Goal: Task Accomplishment & Management: Manage account settings

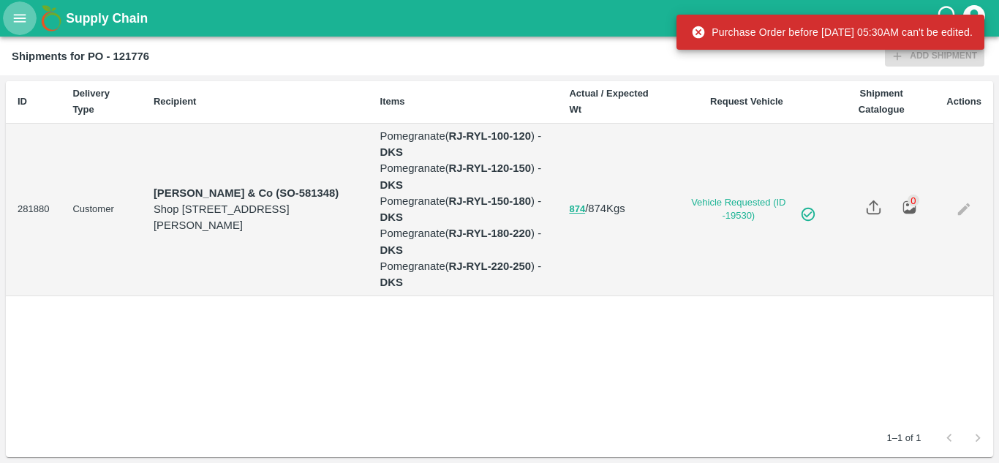
click at [23, 18] on icon "open drawer" at bounding box center [20, 18] width 12 height 8
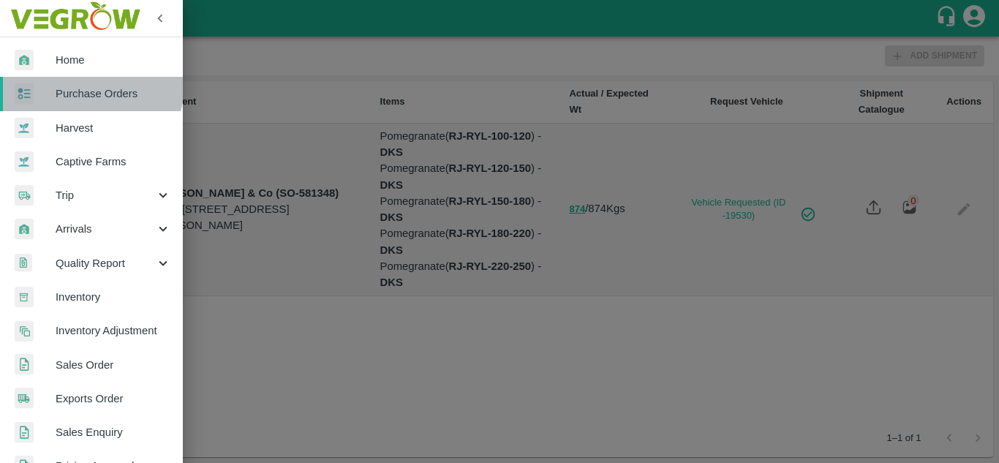
click at [80, 80] on link "Purchase Orders" at bounding box center [91, 94] width 183 height 34
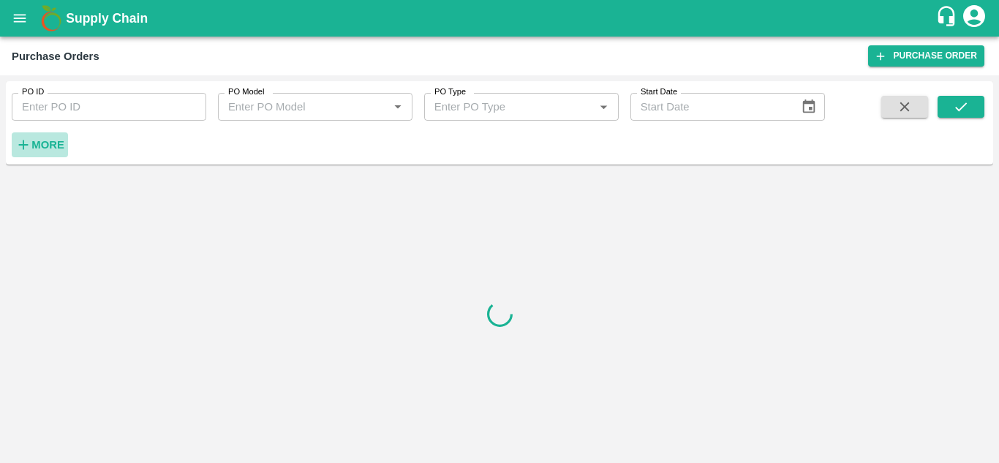
click at [44, 154] on h6 "More" at bounding box center [47, 144] width 33 height 19
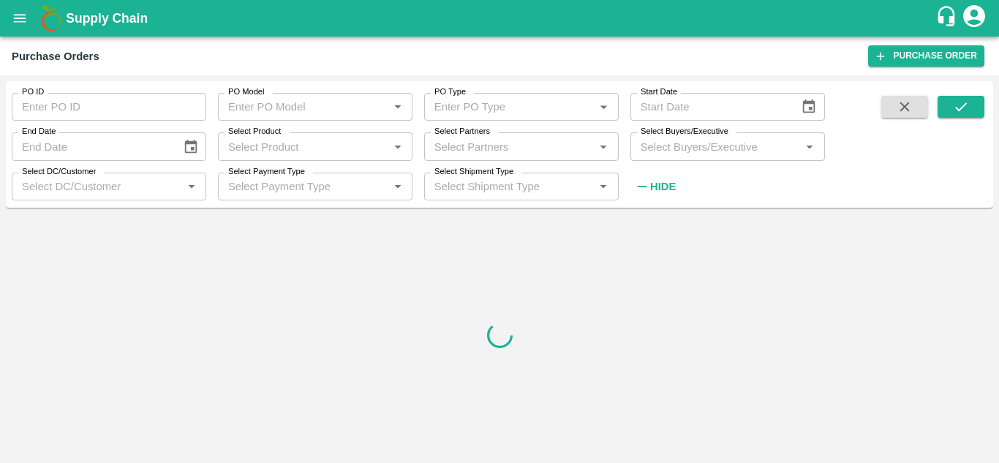
click at [649, 146] on input "Select Buyers/Executive" at bounding box center [716, 146] width 162 height 19
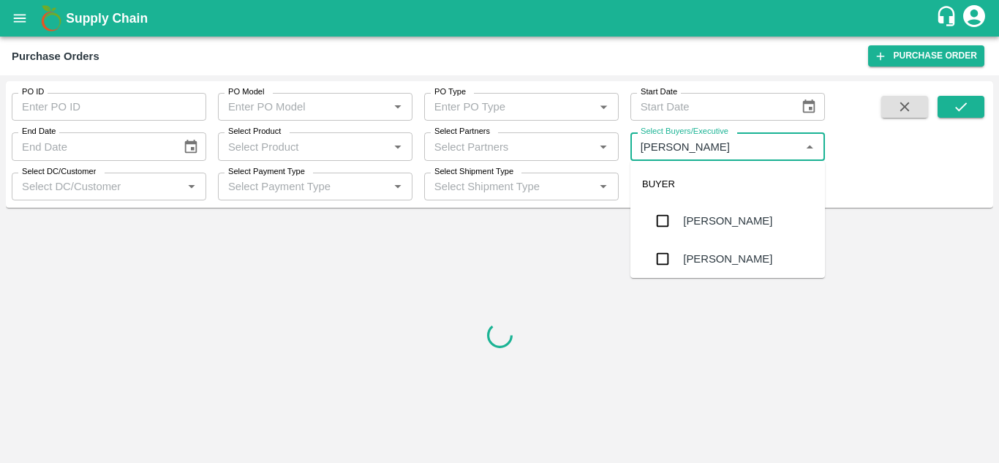
type input "Avinash"
click at [668, 266] on input "checkbox" at bounding box center [662, 258] width 29 height 29
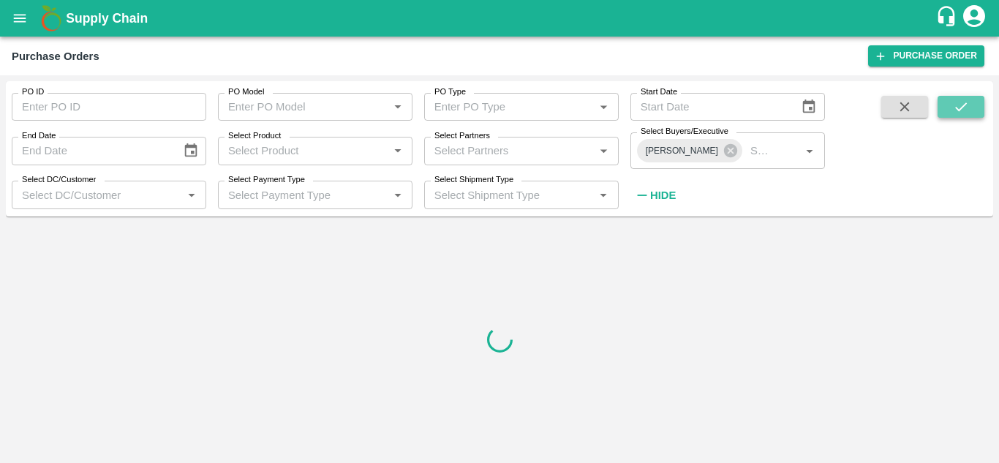
click at [973, 110] on button "submit" at bounding box center [961, 107] width 47 height 22
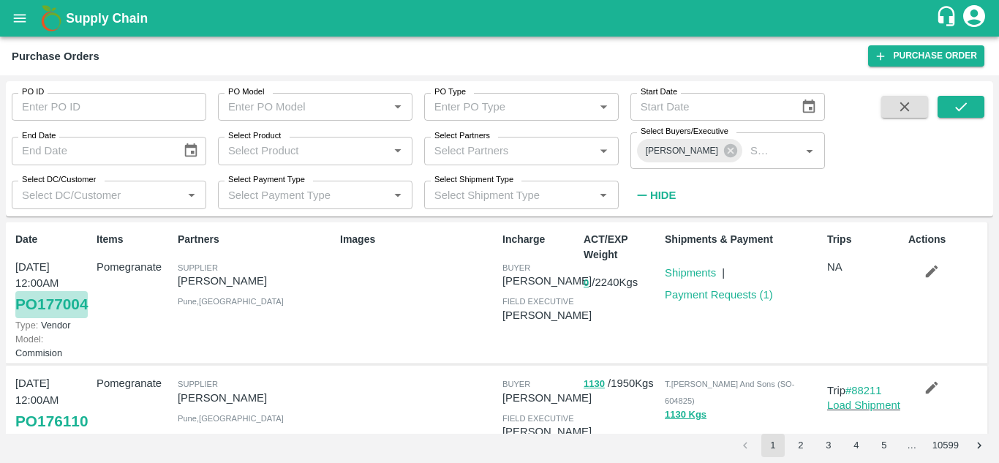
click at [50, 317] on link "PO 177004" at bounding box center [51, 304] width 72 height 26
click at [690, 272] on link "Shipments" at bounding box center [690, 273] width 51 height 12
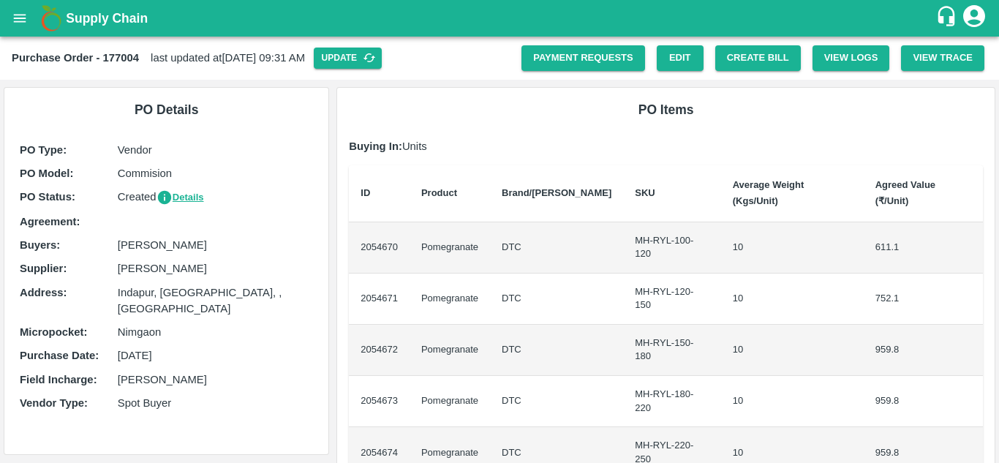
click at [23, 15] on icon "open drawer" at bounding box center [20, 18] width 12 height 8
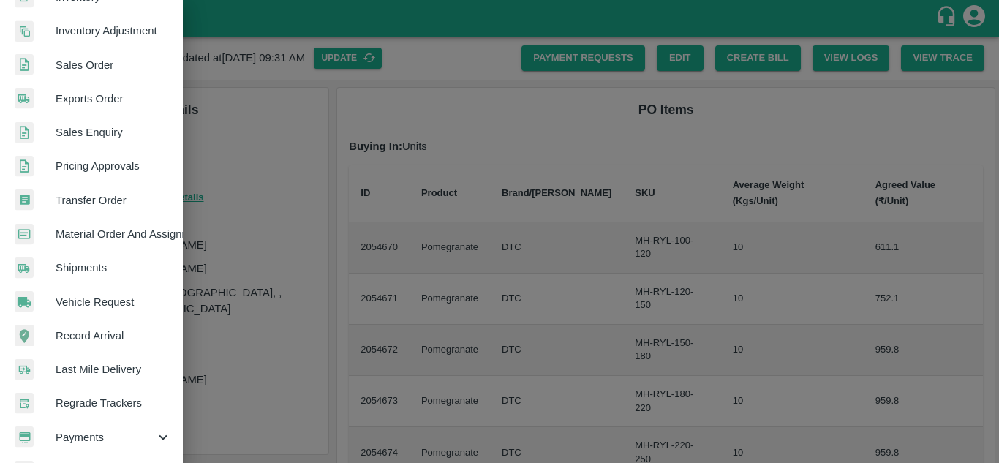
scroll to position [301, 0]
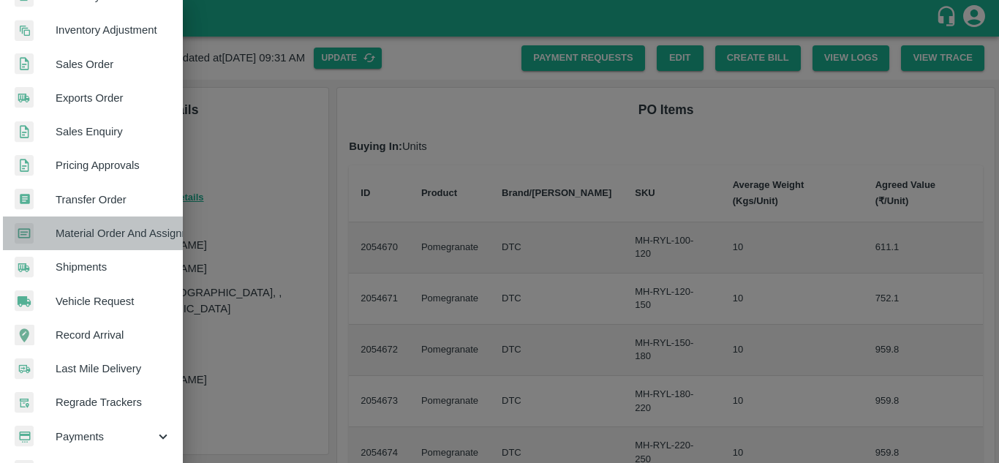
click at [102, 243] on link "Material Order And Assignment" at bounding box center [91, 233] width 183 height 34
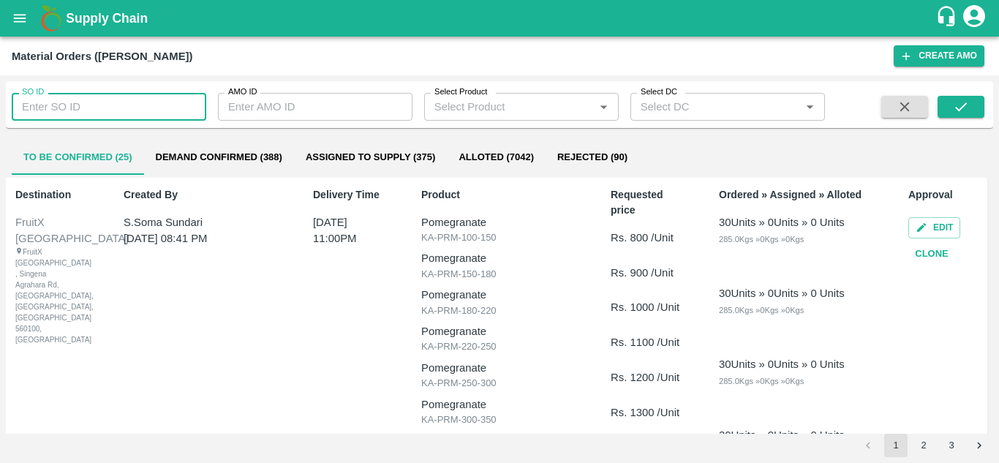
click at [92, 100] on input "SO ID" at bounding box center [109, 107] width 195 height 28
type input "605207"
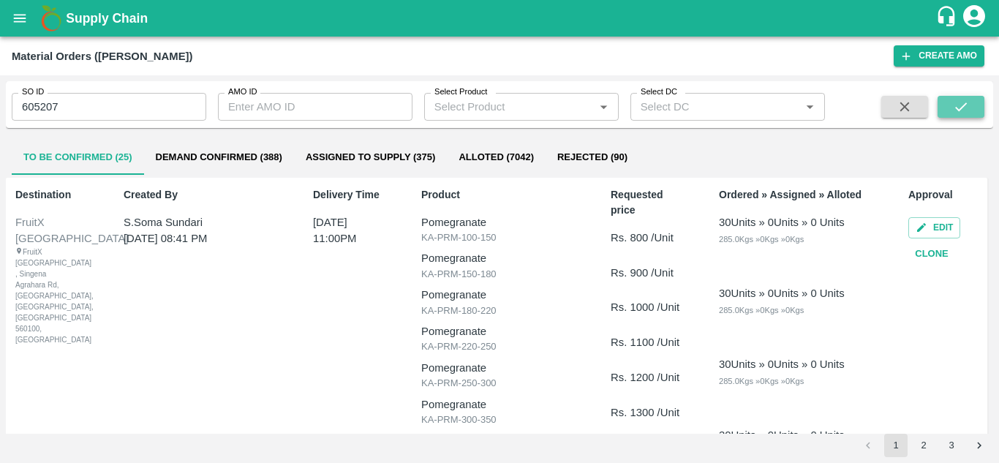
click at [960, 106] on icon "submit" at bounding box center [961, 107] width 16 height 16
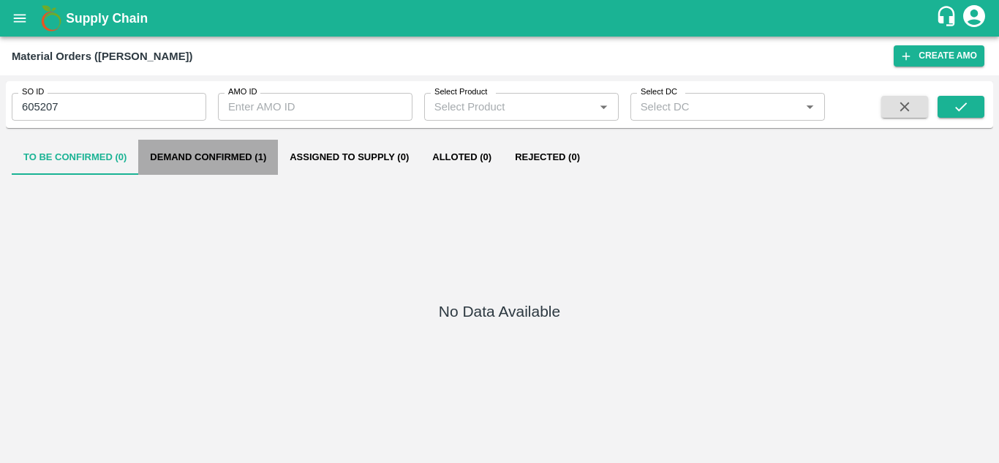
click at [227, 151] on button "Demand Confirmed (1)" at bounding box center [208, 157] width 140 height 35
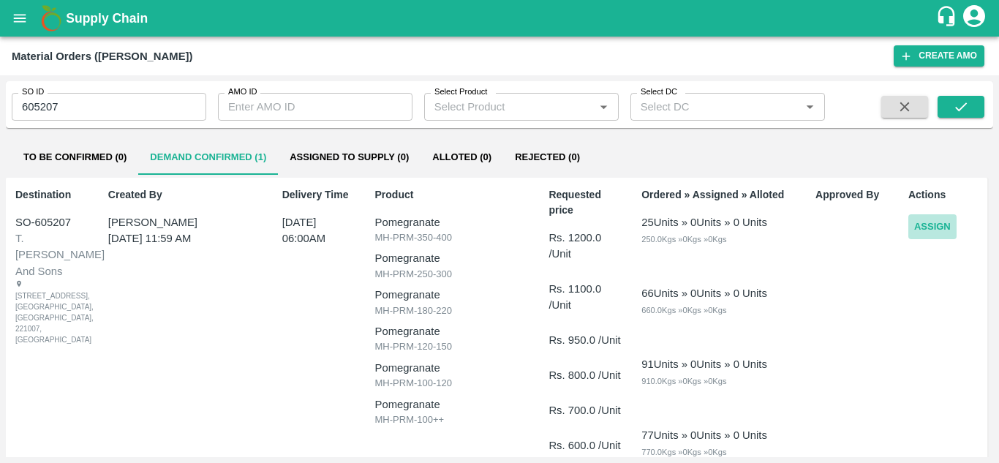
click at [937, 234] on button "Assign" at bounding box center [932, 227] width 48 height 26
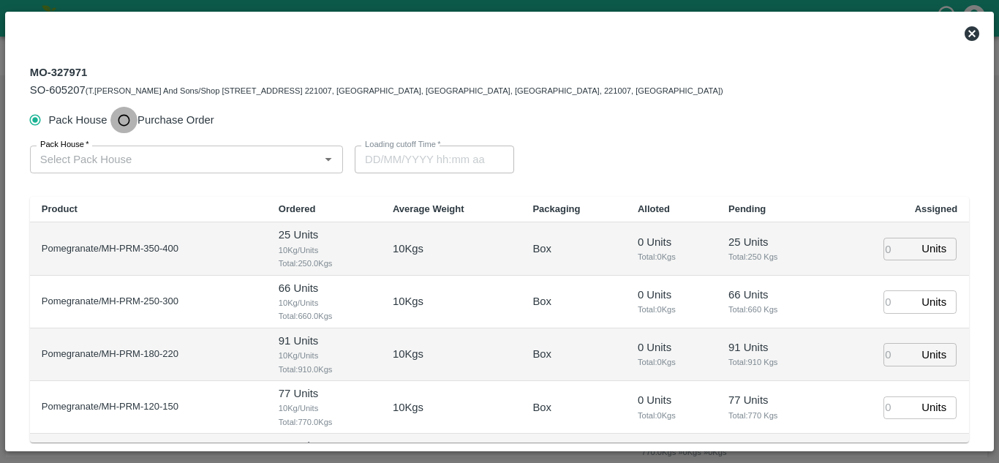
click at [133, 118] on input "Purchase Order" at bounding box center [123, 120] width 27 height 27
radio input "true"
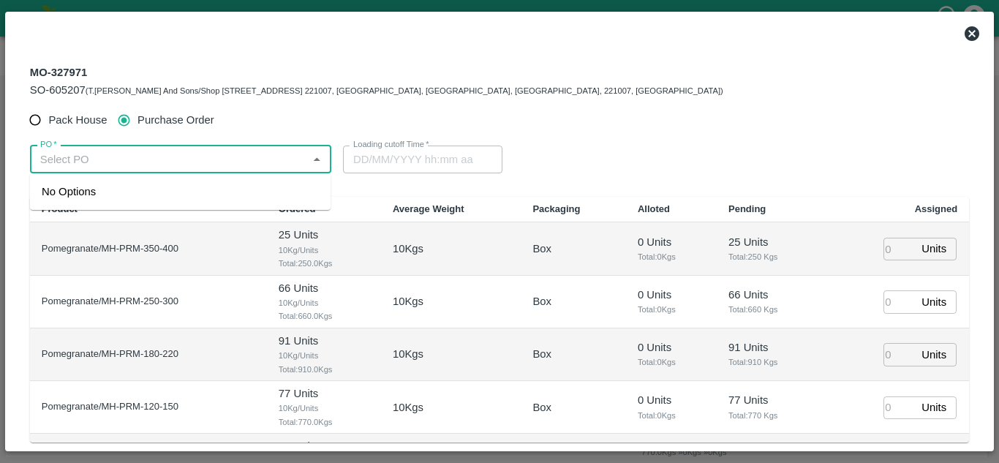
click at [126, 159] on input "PO   *" at bounding box center [168, 159] width 268 height 19
click at [154, 189] on div "PO-177004(SHIVAJI RAJARAM AVACHAR-9552904036)" at bounding box center [150, 192] width 216 height 16
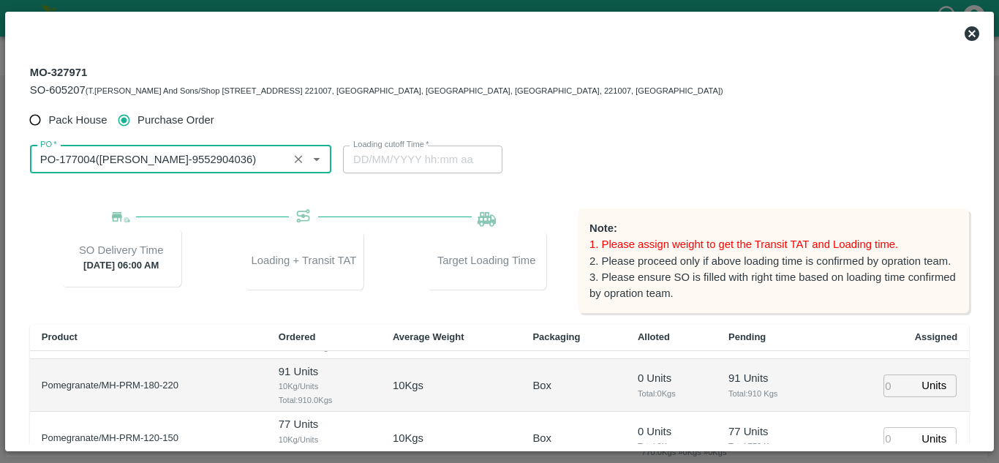
scroll to position [219, 0]
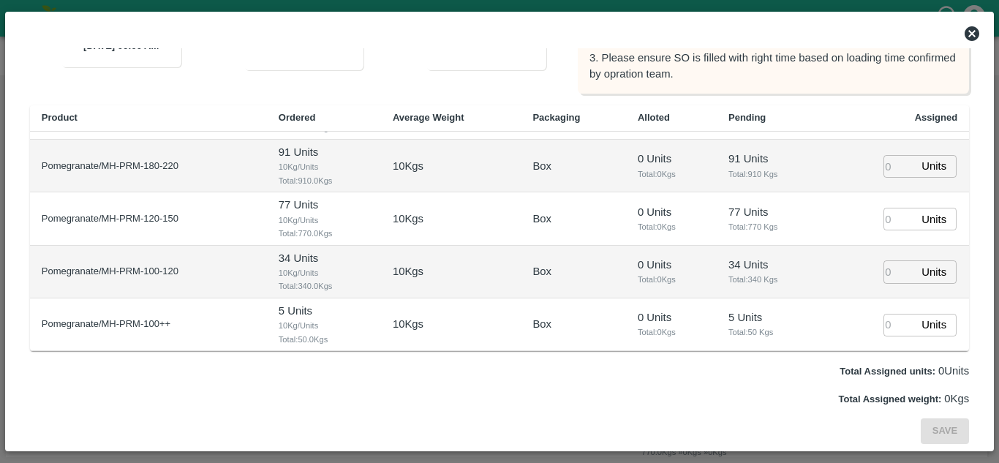
type input "PO-177004(SHIVAJI RAJARAM AVACHAR-9552904036)"
click at [883, 323] on input "number" at bounding box center [899, 325] width 32 height 23
type input "1"
click at [883, 268] on input "1" at bounding box center [899, 271] width 32 height 23
type input "1"
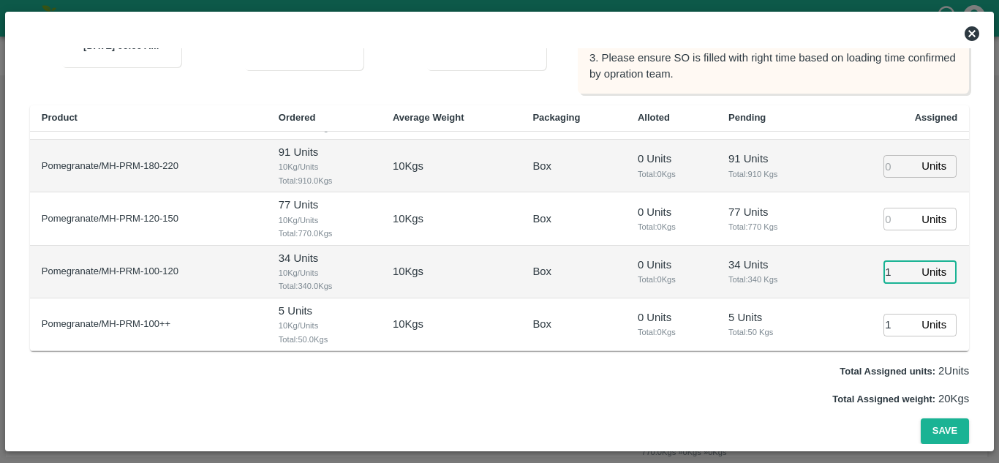
click at [885, 213] on input "number" at bounding box center [899, 219] width 32 height 23
type input "1"
type input "19/09/2025 05:14 AM"
type input "1"
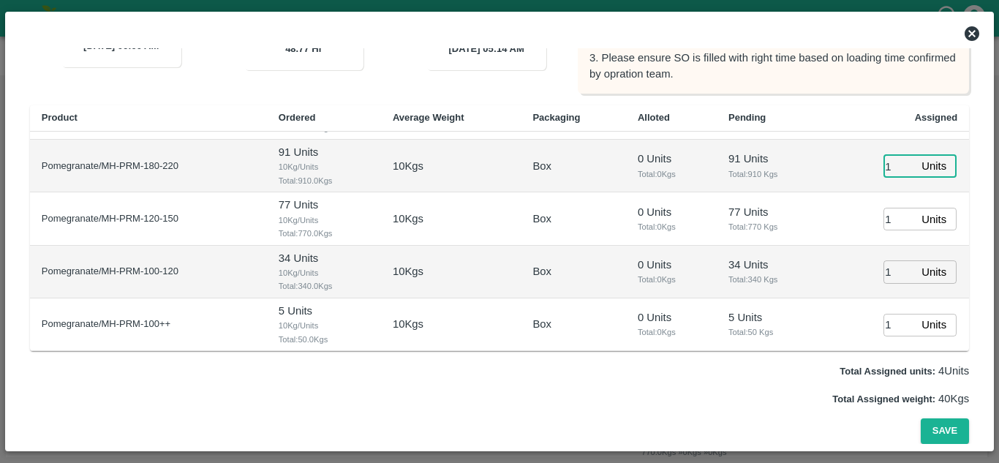
click at [889, 171] on input "1" at bounding box center [899, 166] width 32 height 23
type input "1"
click at [838, 149] on td "1 Units ​" at bounding box center [896, 166] width 145 height 53
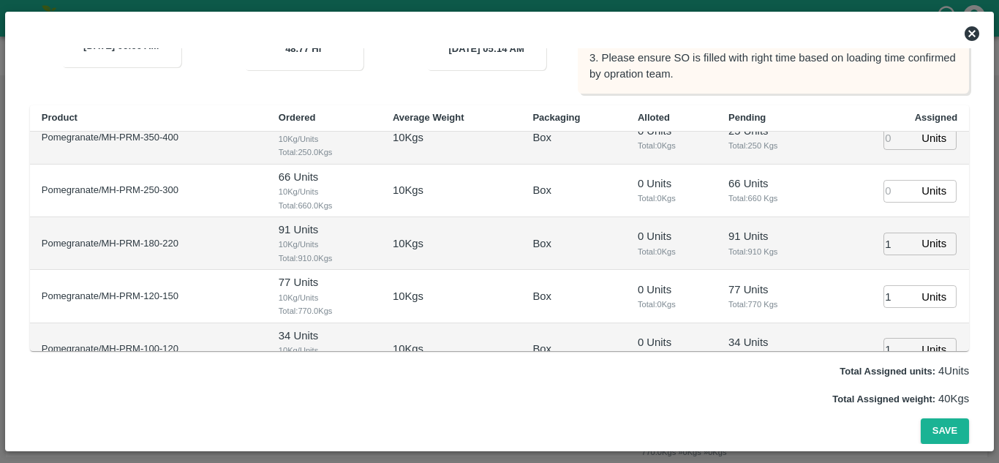
scroll to position [19, 0]
click at [883, 191] on input "number" at bounding box center [899, 192] width 32 height 23
type input "1"
click at [706, 181] on td "0 Units Total: 0 Kgs" at bounding box center [671, 191] width 91 height 53
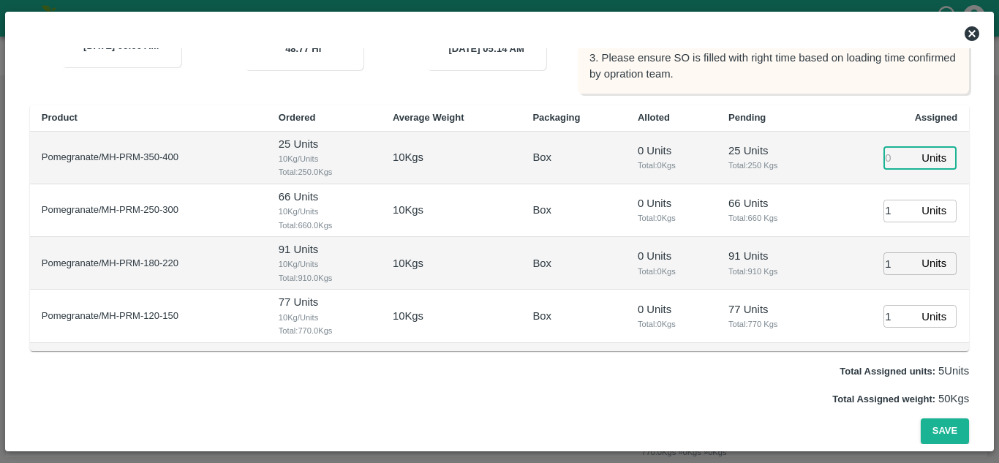
click at [883, 162] on input "number" at bounding box center [899, 157] width 32 height 23
type input "1"
click at [696, 236] on td "0 Units Total: 0 Kgs" at bounding box center [671, 210] width 91 height 53
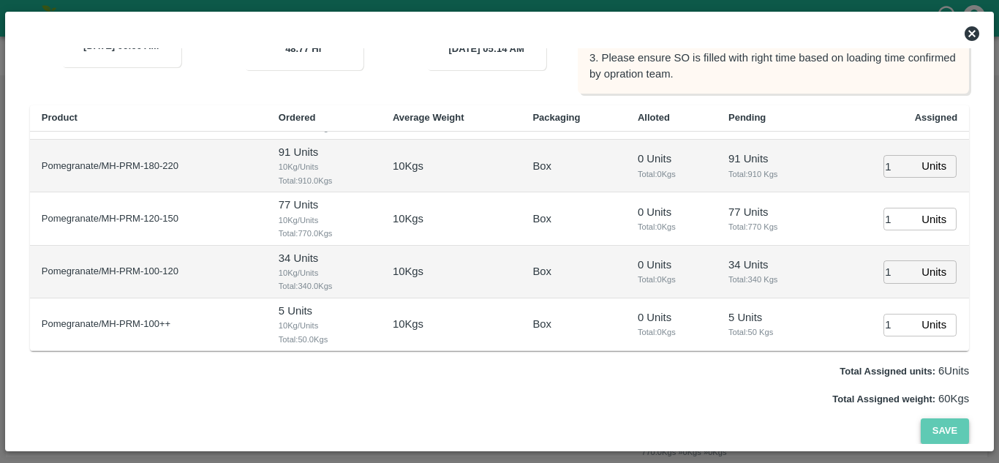
click at [954, 432] on button "Save" at bounding box center [945, 431] width 48 height 26
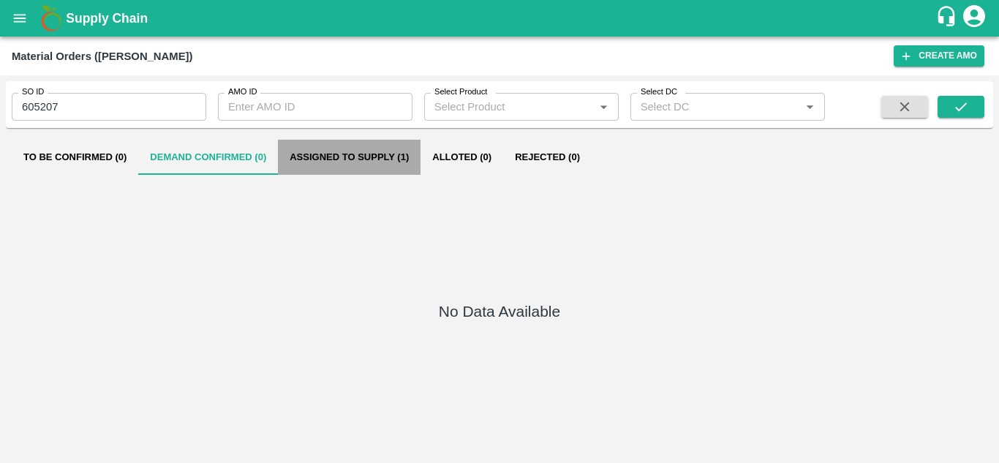
click at [347, 157] on button "Assigned to Supply (1)" at bounding box center [349, 157] width 143 height 35
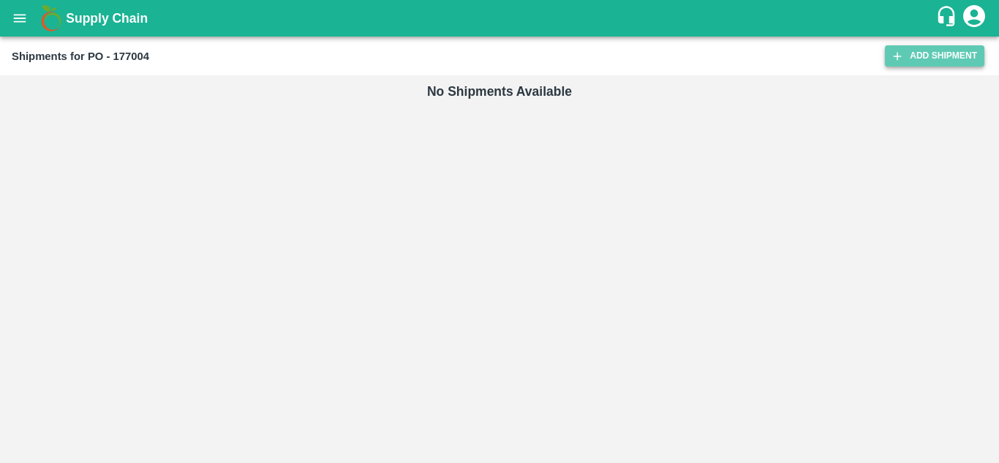
click at [928, 60] on link "Add Shipment" at bounding box center [934, 55] width 99 height 21
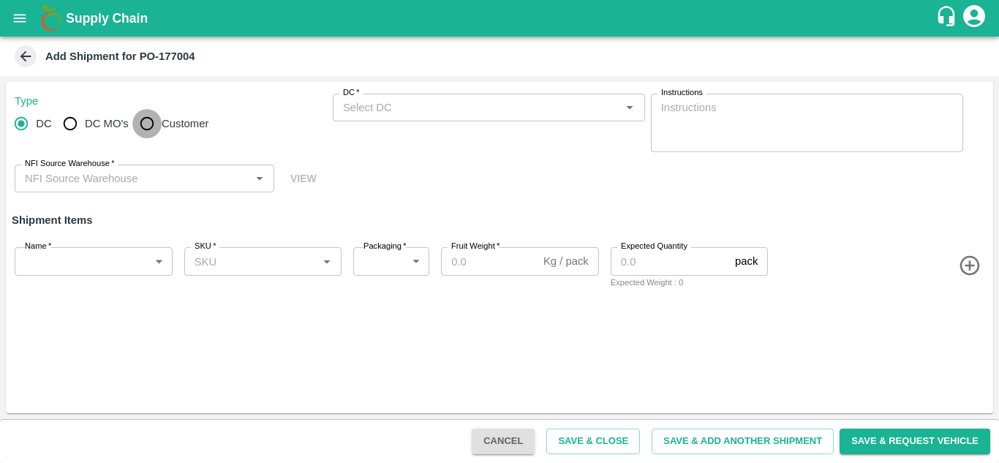
click at [151, 119] on input "Customer" at bounding box center [146, 123] width 29 height 29
radio input "true"
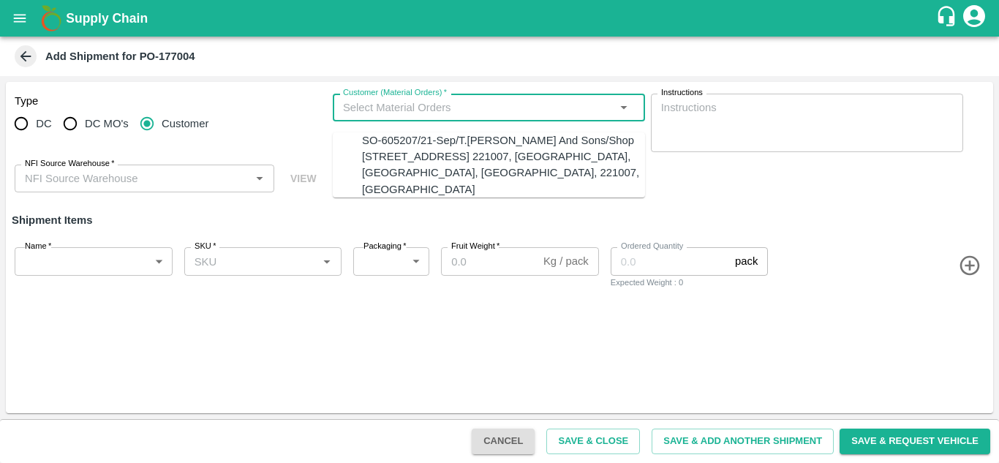
click at [399, 102] on input "Customer (Material Orders)   *" at bounding box center [476, 107] width 279 height 19
click at [400, 145] on div "SO-605207/21-Sep/T.Kishore Kapoor And Sons/Shop No B 27 , , Pahariya fruit mand…" at bounding box center [503, 164] width 283 height 65
type input "MH-PRM-350-400"
type input "10"
type input "1"
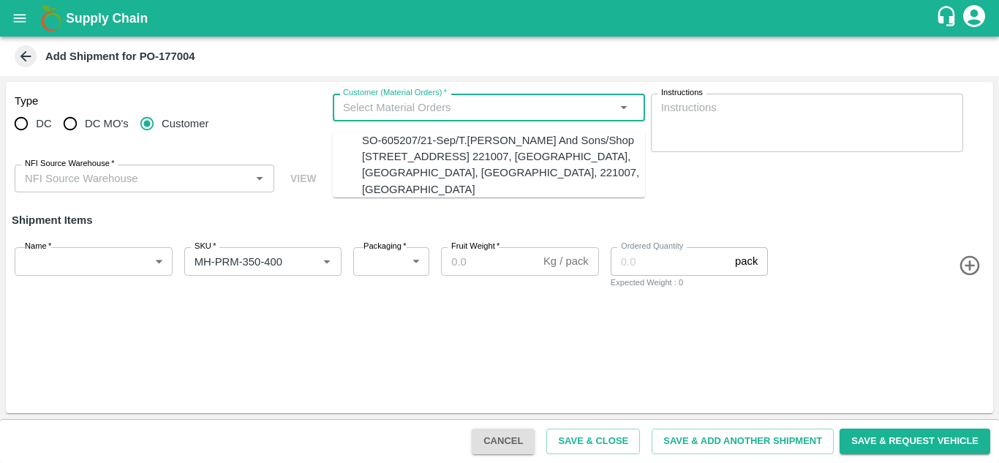
type input "SO-605207/21-Sep/T.Kishore Kapoor And Sons/Shop No B 27 , , Pahariya fruit mand…"
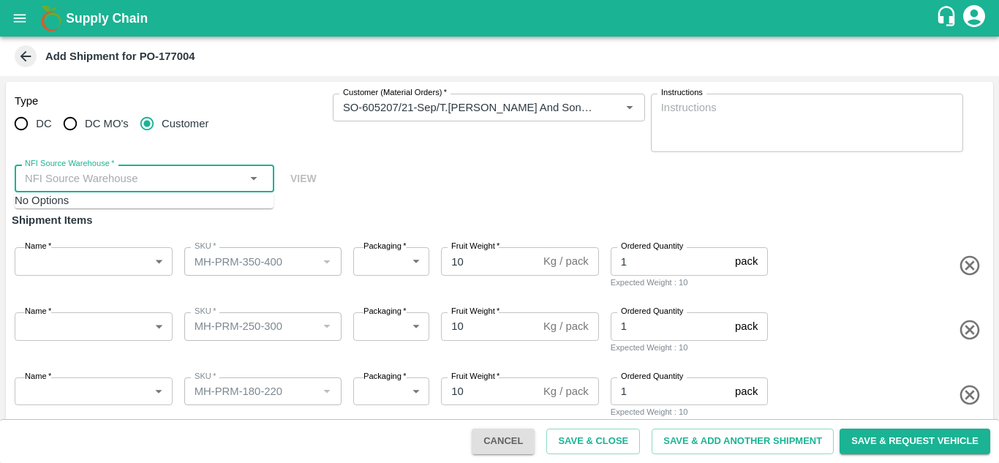
click at [109, 178] on input "NFI Source Warehouse   *" at bounding box center [132, 178] width 227 height 19
click at [102, 209] on div "27-Indapur CC" at bounding box center [159, 211] width 230 height 16
type input "27-Indapur CC"
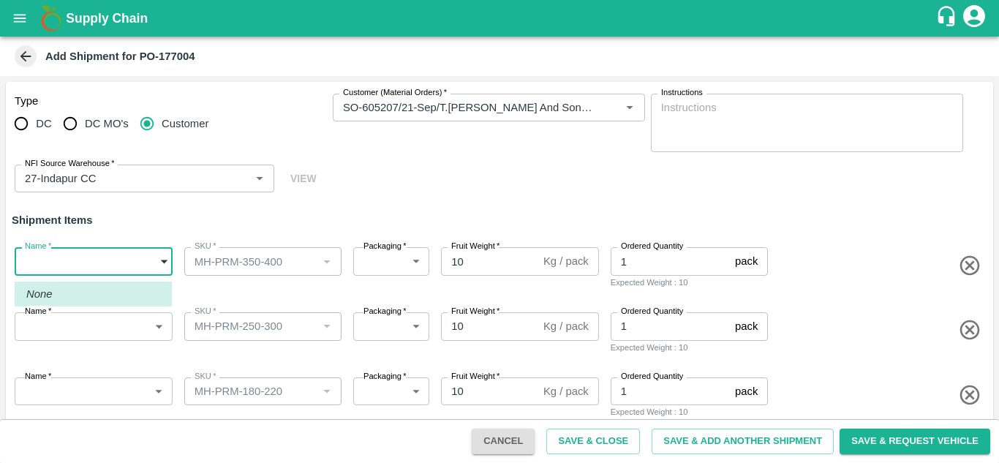
click at [87, 260] on body "Supply Chain Add Shipment for PO-177004 Type DC DC MO's Customer Customer (Mate…" at bounding box center [499, 231] width 999 height 463
click at [410, 181] on div at bounding box center [499, 231] width 999 height 463
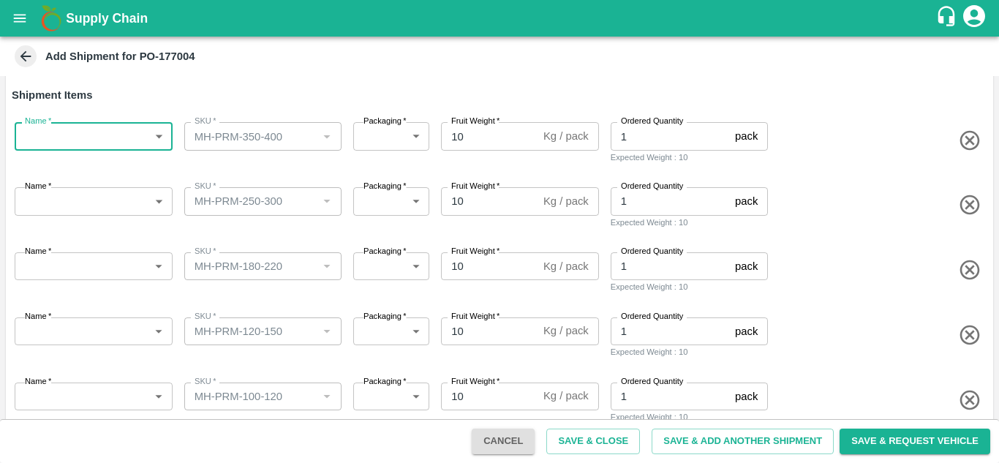
scroll to position [212, 0]
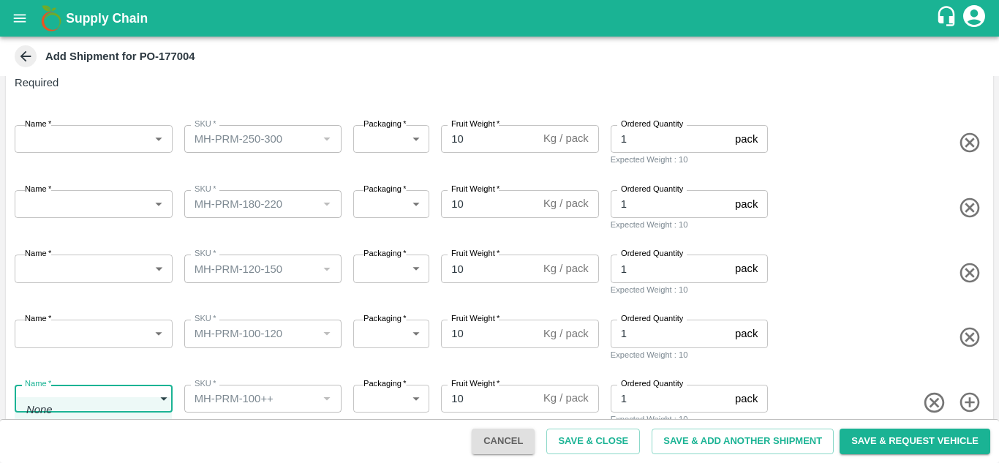
click at [59, 374] on body "Supply Chain Add Shipment for PO-177004 Type DC DC MO's Customer Customer (Mate…" at bounding box center [499, 231] width 999 height 463
click at [243, 345] on div at bounding box center [499, 231] width 999 height 463
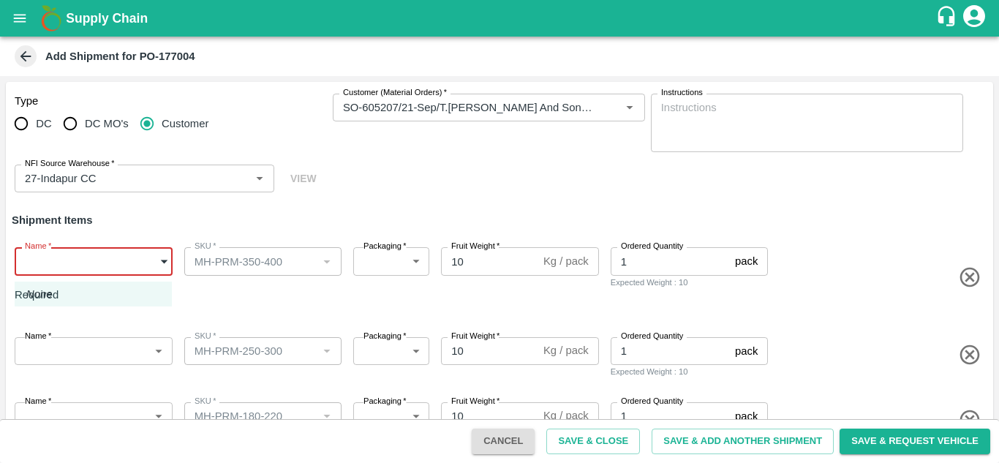
click at [78, 268] on body "Supply Chain Add Shipment for PO-177004 Type DC DC MO's Customer Customer (Mate…" at bounding box center [499, 231] width 999 height 463
click at [78, 268] on div at bounding box center [499, 231] width 999 height 463
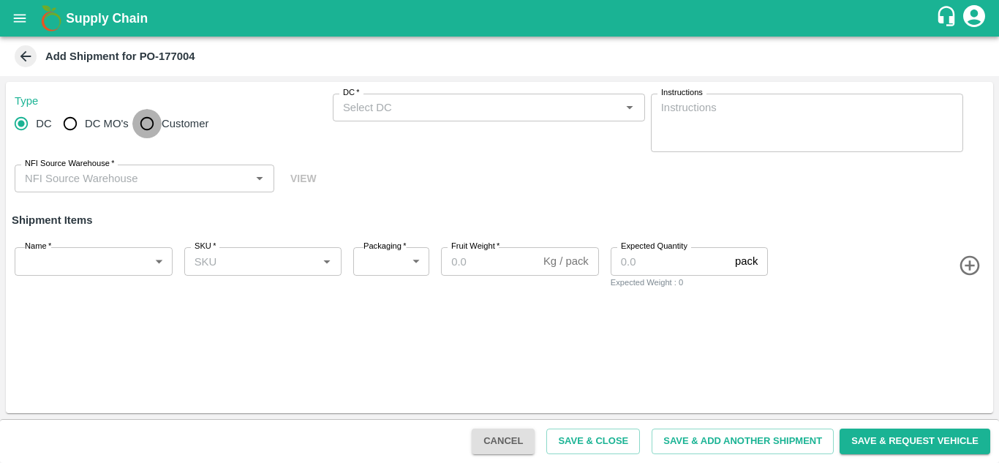
click at [146, 120] on input "Customer" at bounding box center [146, 123] width 29 height 29
radio input "true"
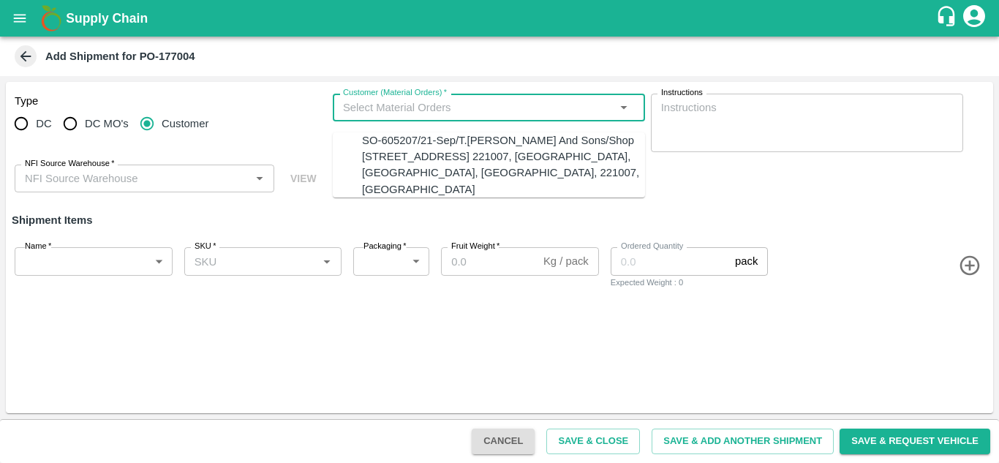
click at [369, 112] on input "Customer (Material Orders)   *" at bounding box center [476, 107] width 279 height 19
click at [404, 157] on div "SO-605207/21-Sep/T.Kishore Kapoor And Sons/Shop No B 27 , , Pahariya fruit mand…" at bounding box center [503, 164] width 283 height 65
type input "SO-605207/21-Sep/T.Kishore Kapoor And Sons/Shop No B 27 , , Pahariya fruit mand…"
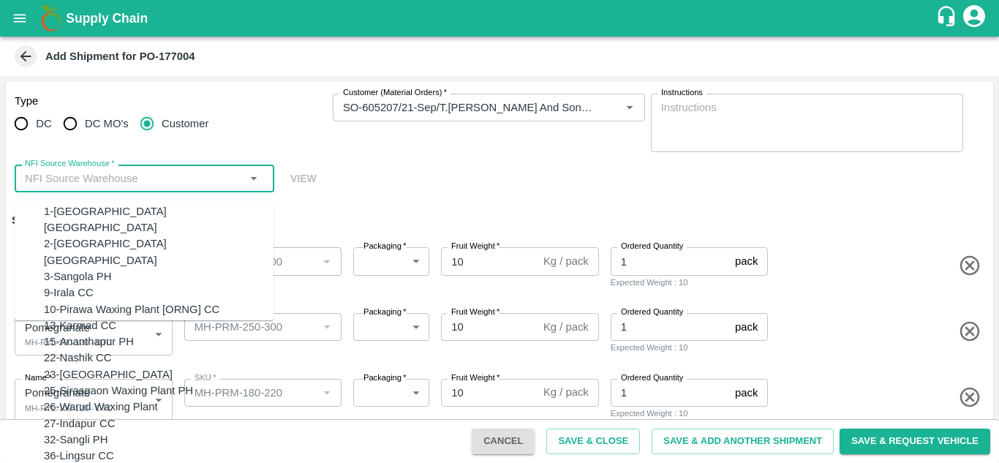
click at [173, 180] on input "NFI Source Warehouse   *" at bounding box center [132, 178] width 227 height 19
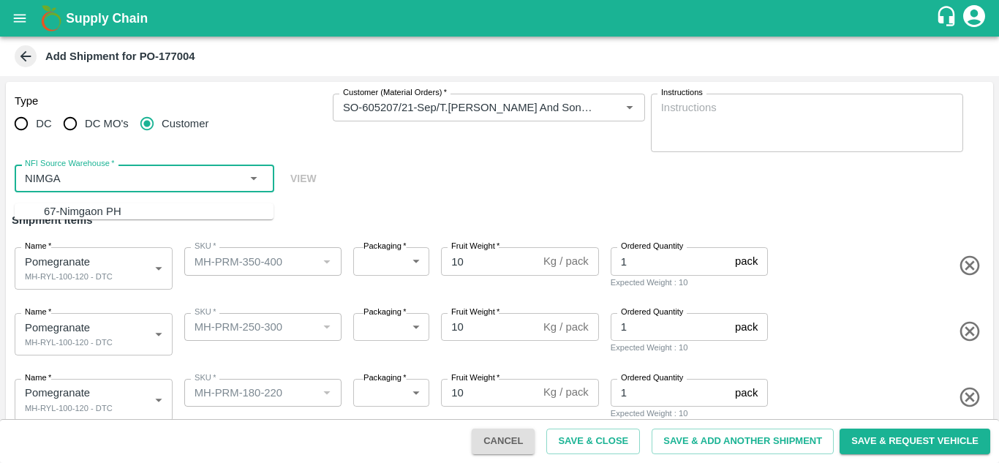
click at [98, 203] on div "67-Nimgaon PH" at bounding box center [83, 211] width 78 height 16
type input "67-Nimgaon PH"
click at [371, 173] on div "Type DC DC MO's Customer Customer (Material Orders)   * Customer (Material Orde…" at bounding box center [499, 143] width 987 height 123
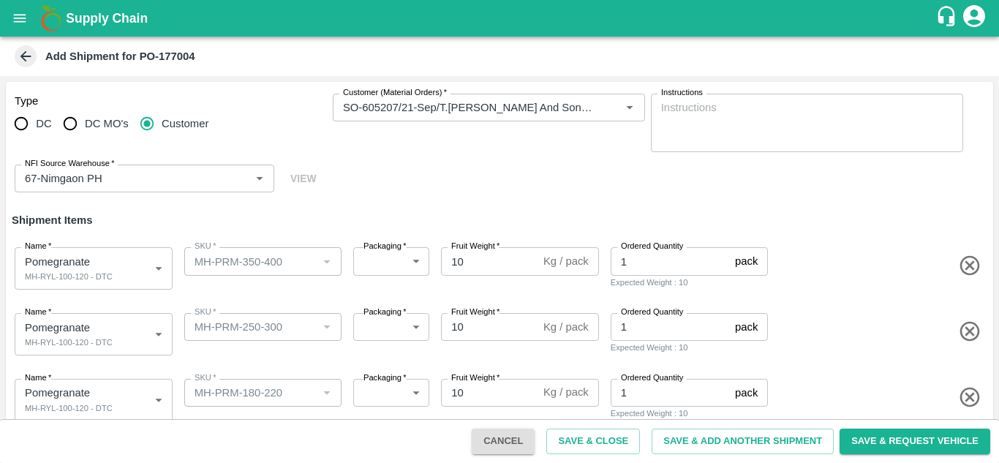
scroll to position [216, 0]
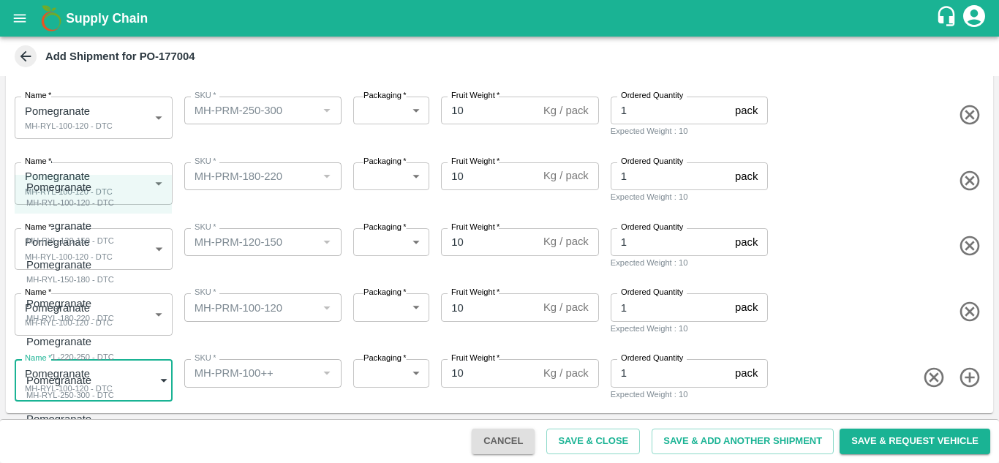
click at [91, 363] on body "Supply Chain Add Shipment for PO-177004 Type DC DC MO's Customer Customer (Mate…" at bounding box center [499, 231] width 999 height 463
click at [80, 426] on p "Pomegranate" at bounding box center [58, 419] width 65 height 16
type input "2054676"
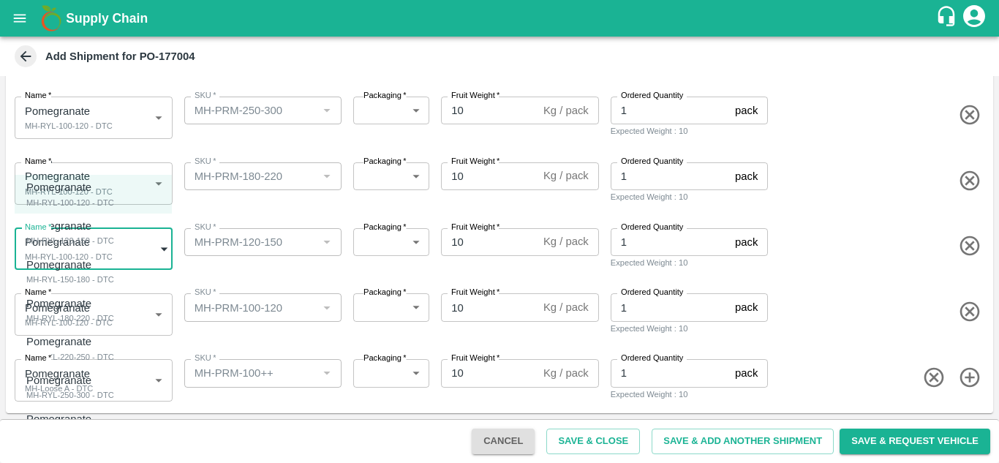
click at [89, 256] on body "Supply Chain Add Shipment for PO-177004 Type DC DC MO's Customer Customer (Mate…" at bounding box center [499, 231] width 999 height 463
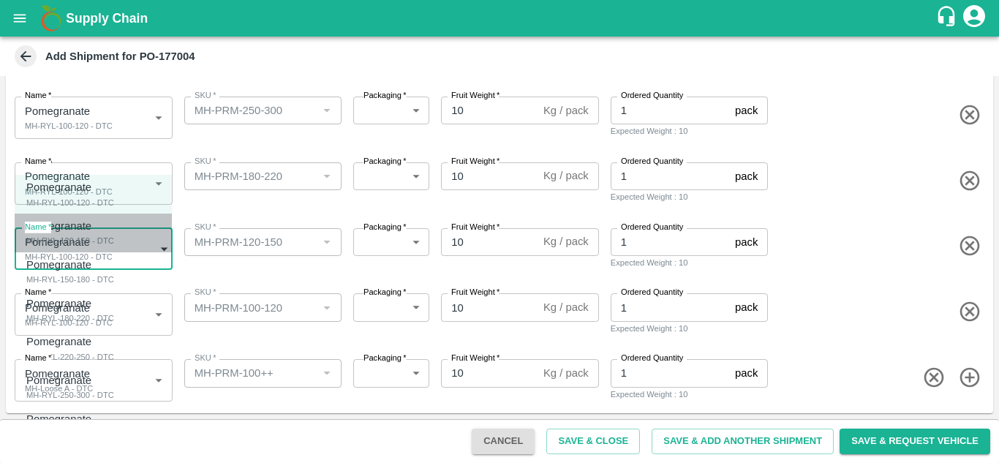
click at [93, 238] on div "MH-RYL-120-150 - DTC" at bounding box center [70, 240] width 88 height 13
type input "2054671"
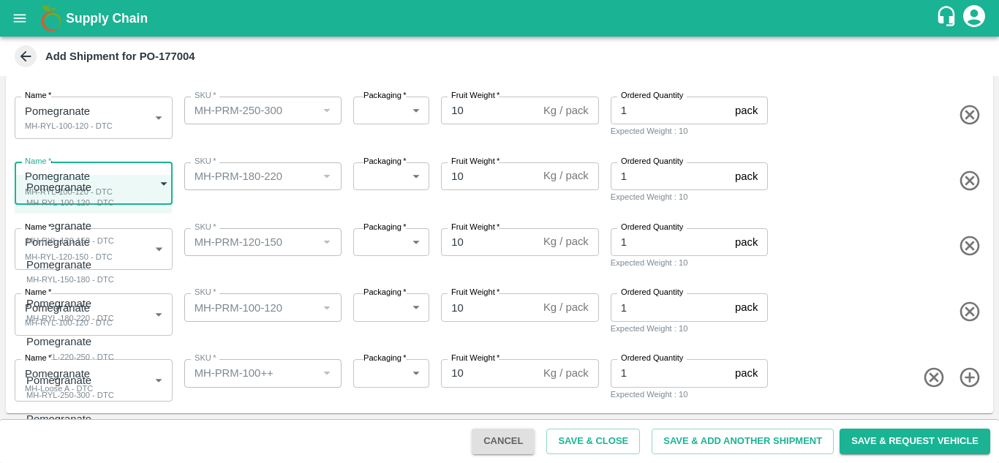
click at [64, 195] on body "Supply Chain Add Shipment for PO-177004 Type DC DC MO's Customer Customer (Mate…" at bounding box center [499, 231] width 999 height 463
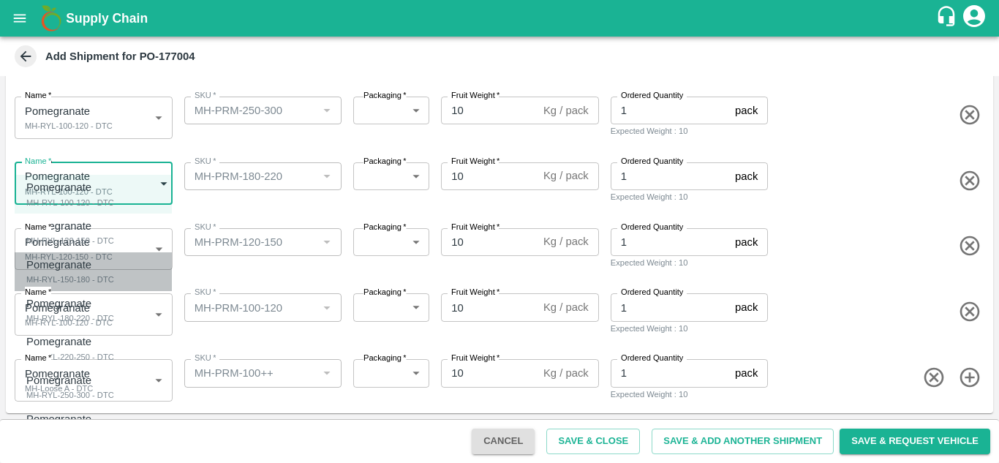
click at [80, 274] on div "MH-RYL-150-180 - DTC" at bounding box center [70, 279] width 88 height 13
type input "2054672"
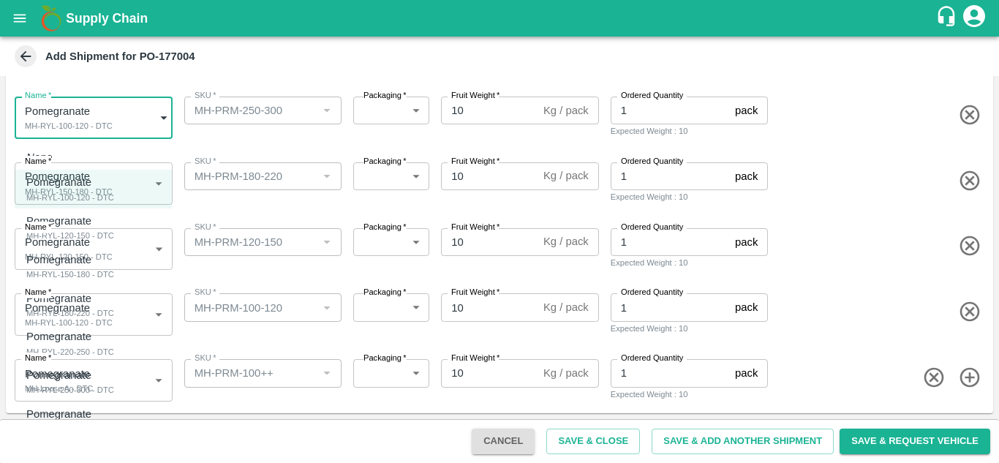
click at [85, 127] on body "Supply Chain Add Shipment for PO-177004 Type DC DC MO's Customer Customer (Mate…" at bounding box center [499, 231] width 999 height 463
click at [69, 298] on p "Pomegranate" at bounding box center [66, 298] width 80 height 16
type input "2054673"
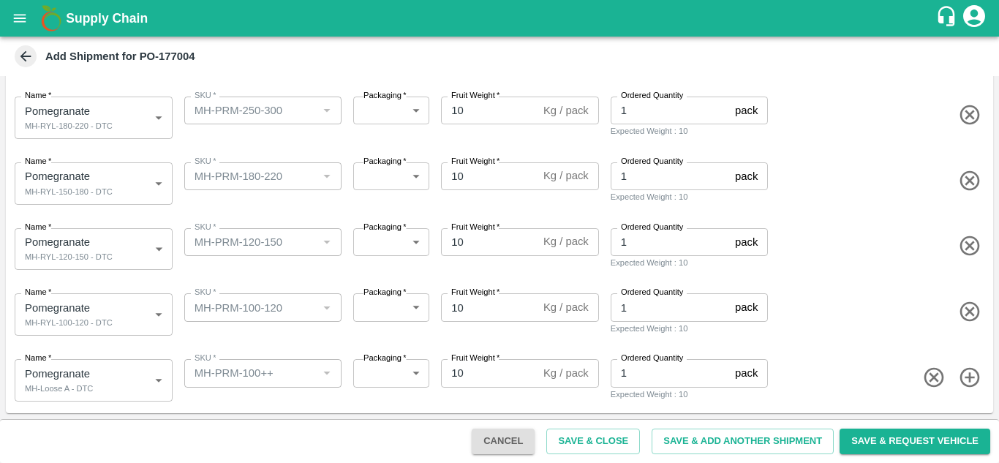
click at [249, 151] on div "Name   * Pomegranate MH-RYL-150-180 - DTC 2054672 Name SKU   * SKU   * Packagin…" at bounding box center [496, 181] width 993 height 72
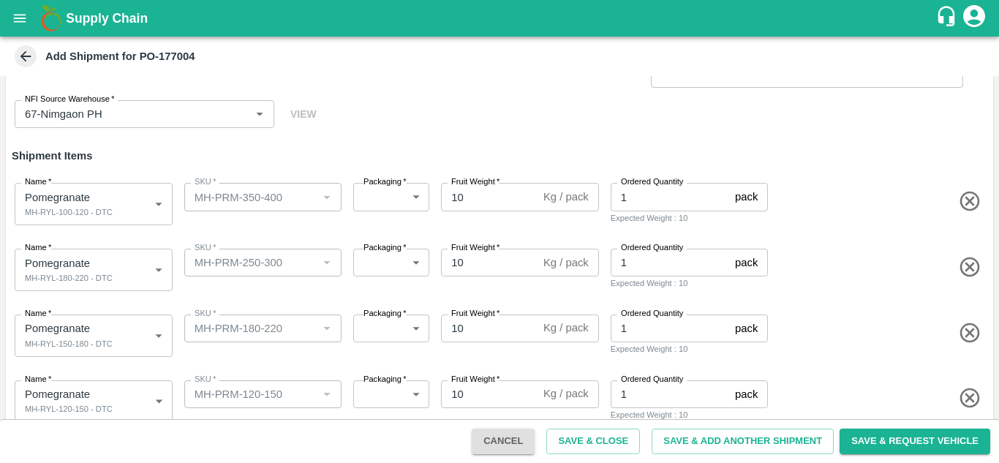
scroll to position [64, 0]
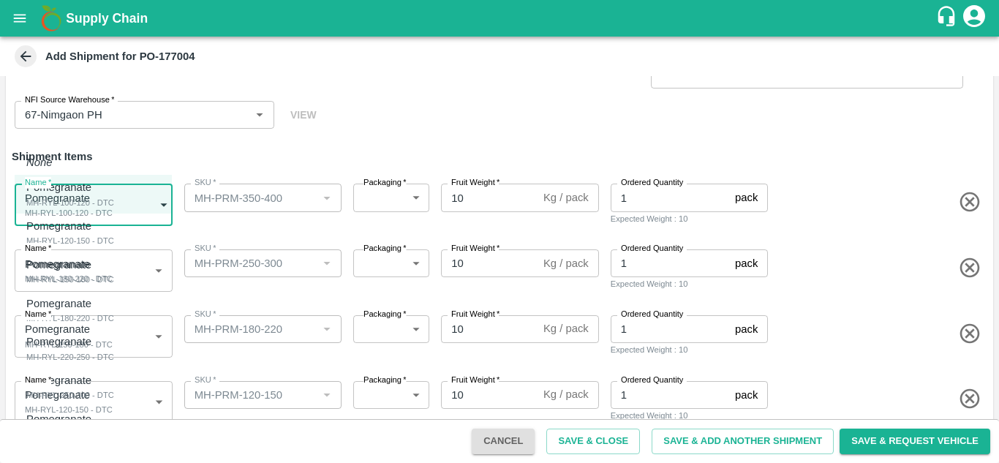
click at [103, 218] on body "Supply Chain Add Shipment for PO-177004 Type DC DC MO's Customer Customer (Mate…" at bounding box center [499, 231] width 999 height 463
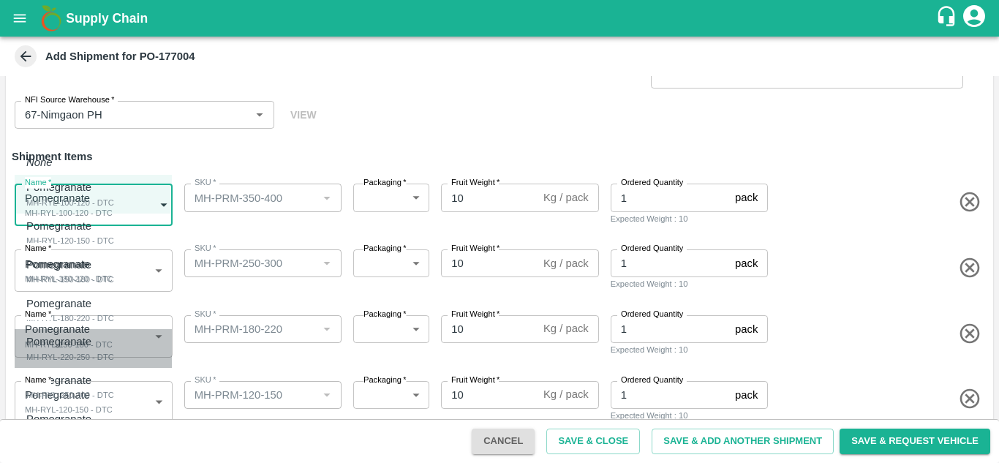
click at [88, 355] on div "MH-RYL-220-250 - DTC" at bounding box center [70, 356] width 88 height 13
type input "2054674"
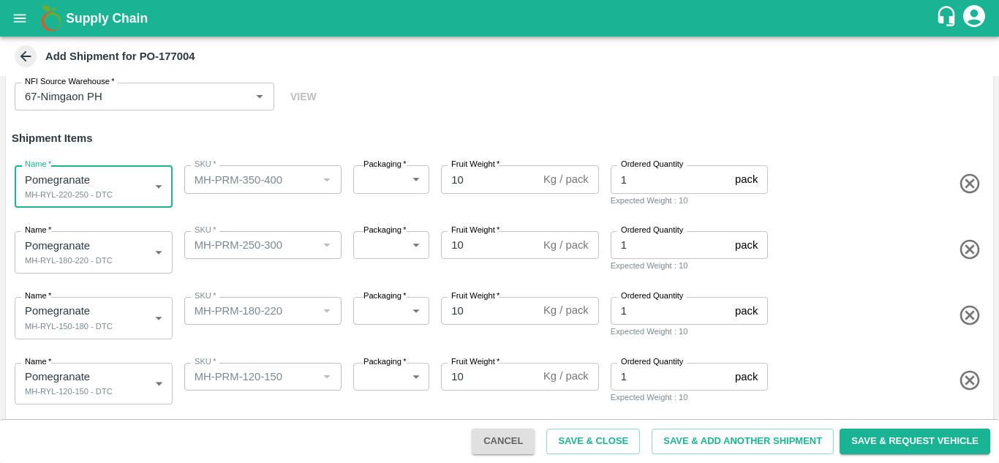
scroll to position [216, 0]
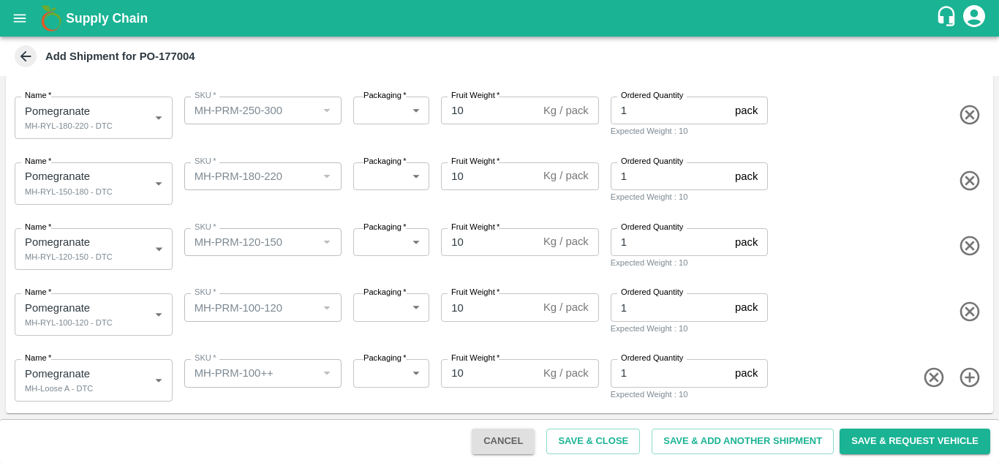
click at [65, 188] on body "Supply Chain Add Shipment for PO-177004 Type DC DC MO's Customer Customer (Mate…" at bounding box center [499, 231] width 999 height 463
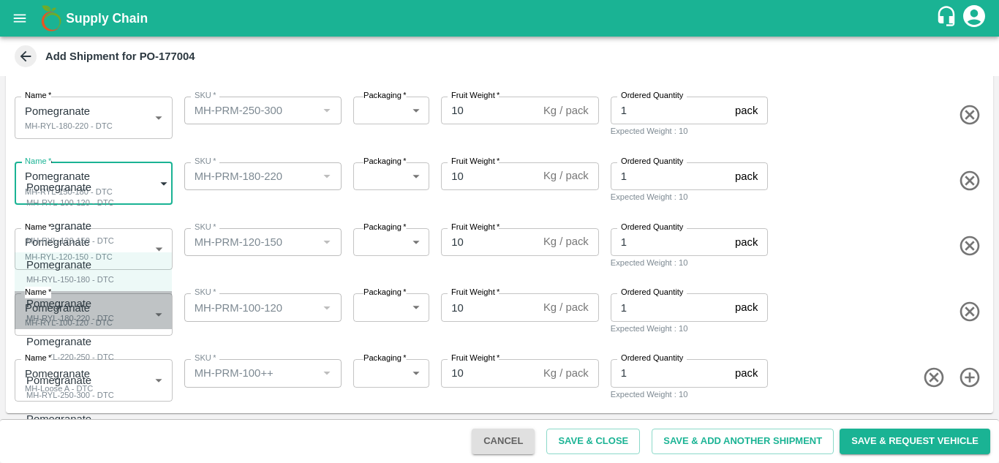
click at [64, 314] on div "MH-RYL-180-220 - DTC" at bounding box center [70, 318] width 88 height 13
type input "2054673"
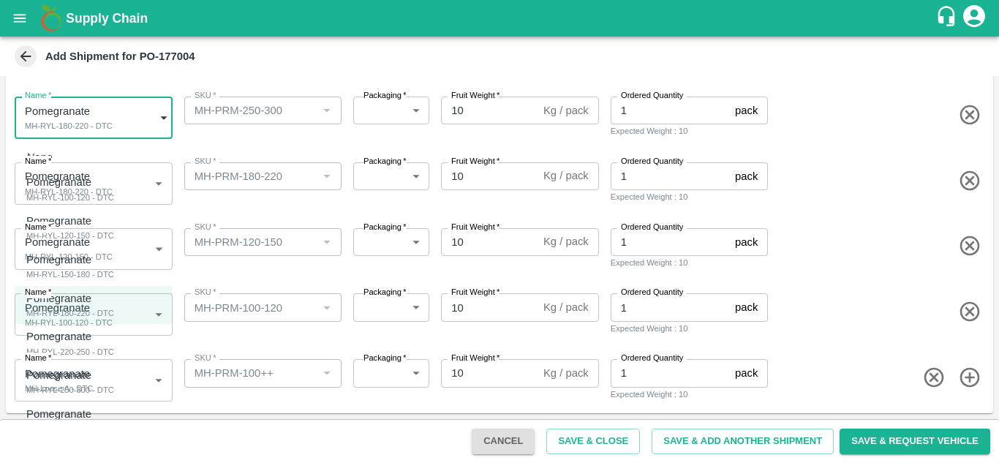
click at [62, 121] on body "Supply Chain Add Shipment for PO-177004 Type DC DC MO's Customer Customer (Mate…" at bounding box center [499, 231] width 999 height 463
click at [59, 354] on div "MH-RYL-220-250 - DTC" at bounding box center [70, 351] width 88 height 13
type input "2054674"
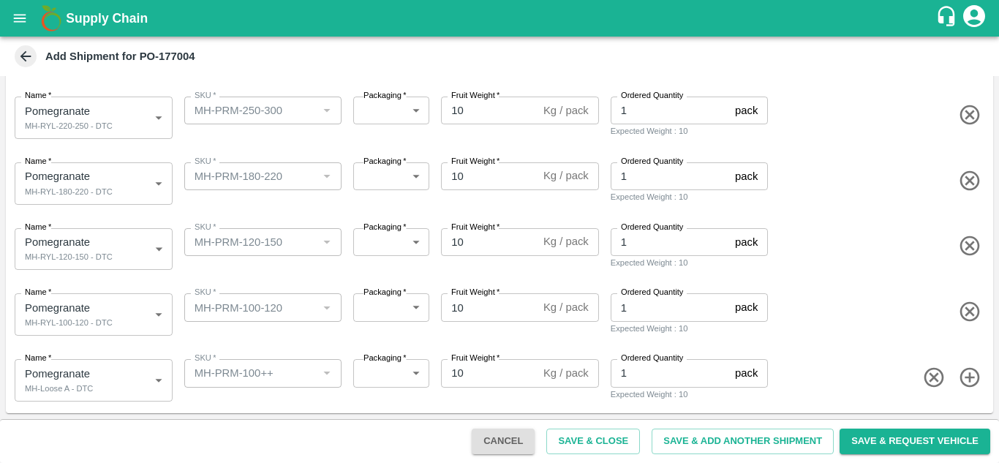
click at [276, 215] on div "Name   * Pomegranate MH-RYL-120-150 - DTC 2054671 Name SKU   * SKU   * Packagin…" at bounding box center [496, 247] width 993 height 72
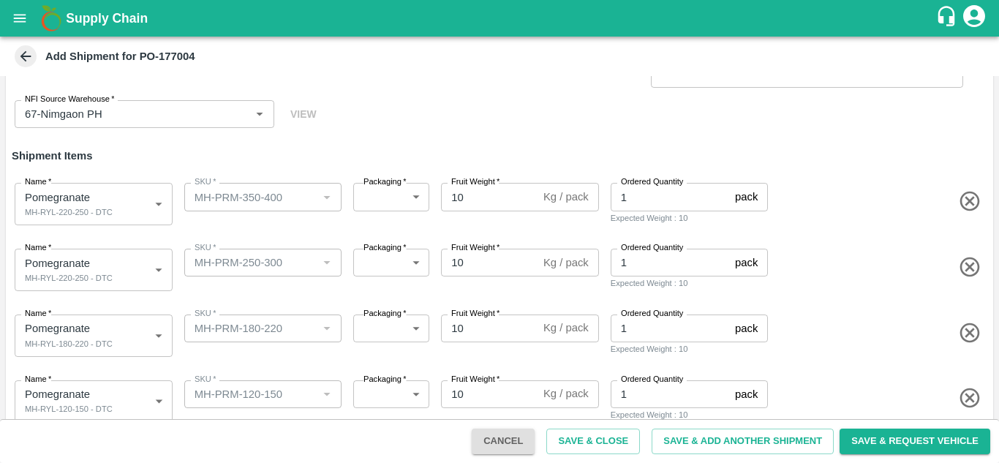
scroll to position [64, 0]
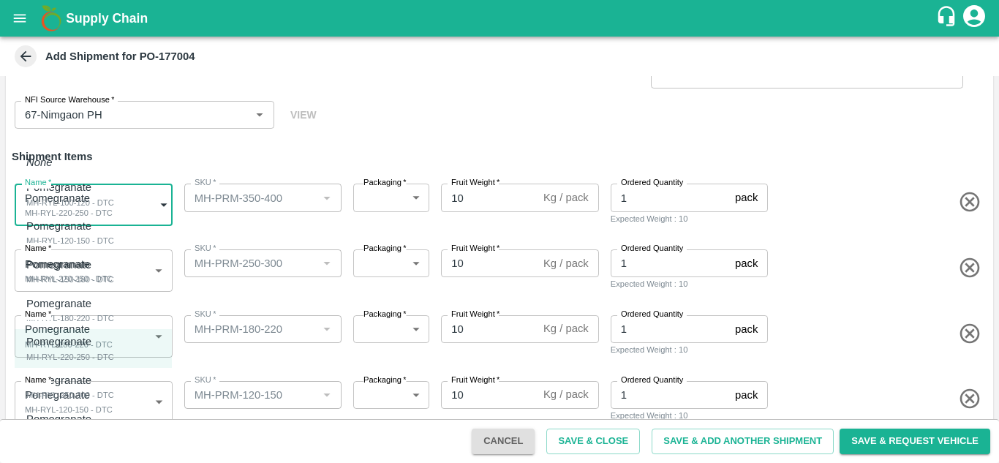
click at [97, 209] on body "Supply Chain Add Shipment for PO-177004 Type DC DC MO's Customer Customer (Mate…" at bounding box center [499, 231] width 999 height 463
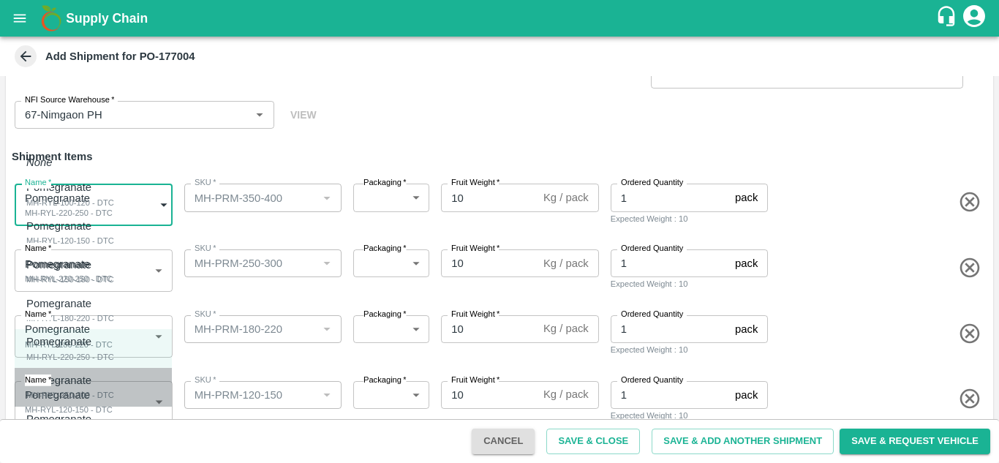
click at [82, 396] on div "MH-RYL-250-300 - DTC" at bounding box center [70, 394] width 88 height 13
type input "2054675"
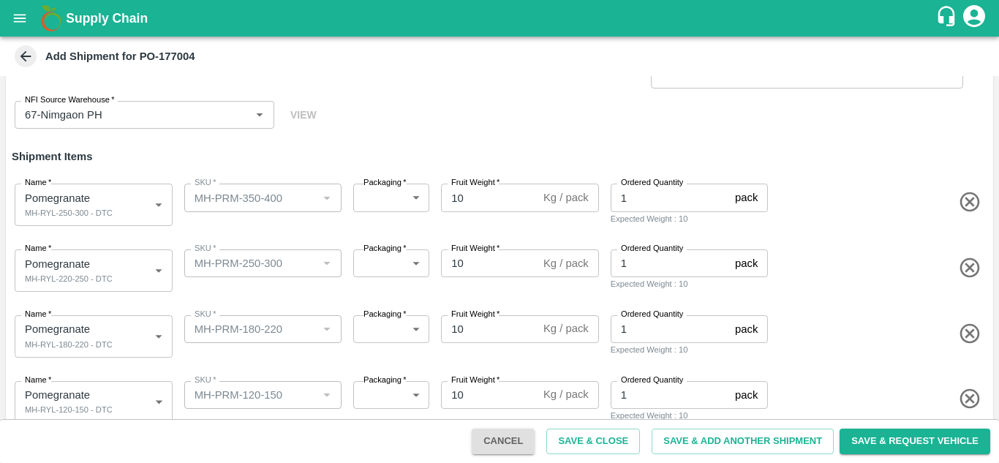
click at [478, 136] on div "Type DC DC MO's Customer Customer (Material Orders)   * Customer (Material Orde…" at bounding box center [499, 79] width 987 height 123
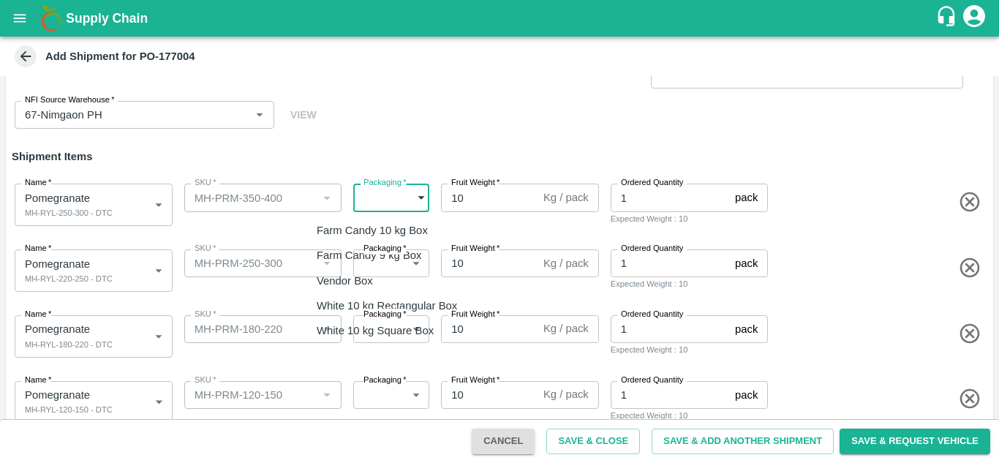
click at [384, 205] on body "Supply Chain Add Shipment for PO-177004 Type DC DC MO's Customer Customer (Mate…" at bounding box center [499, 231] width 999 height 463
click at [361, 290] on li "Vendor Box" at bounding box center [390, 280] width 171 height 25
type input "276"
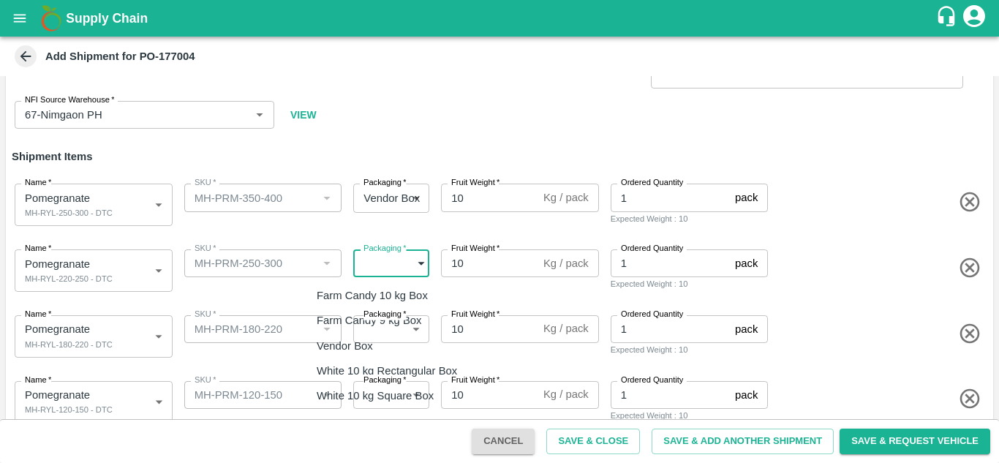
click at [374, 276] on body "Supply Chain Add Shipment for PO-177004 Type DC DC MO's Customer Customer (Mate…" at bounding box center [499, 231] width 999 height 463
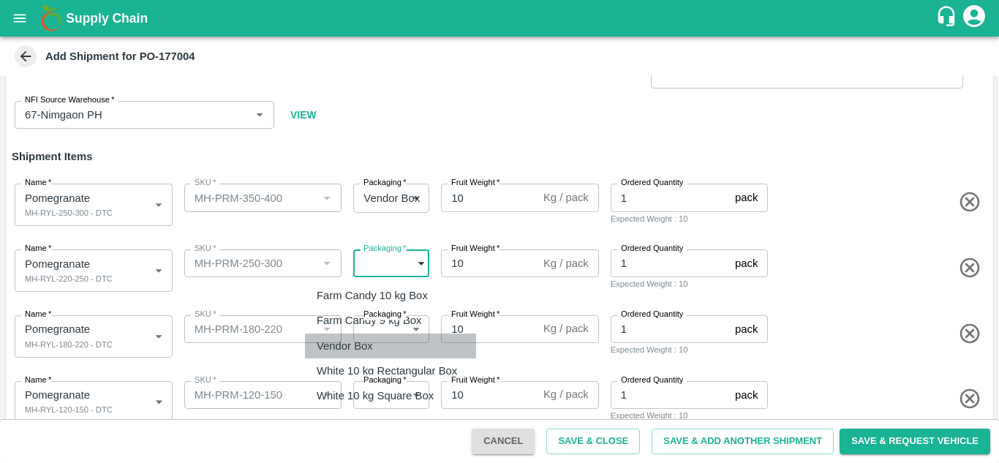
click at [352, 344] on p "Vendor Box" at bounding box center [345, 346] width 56 height 16
type input "276"
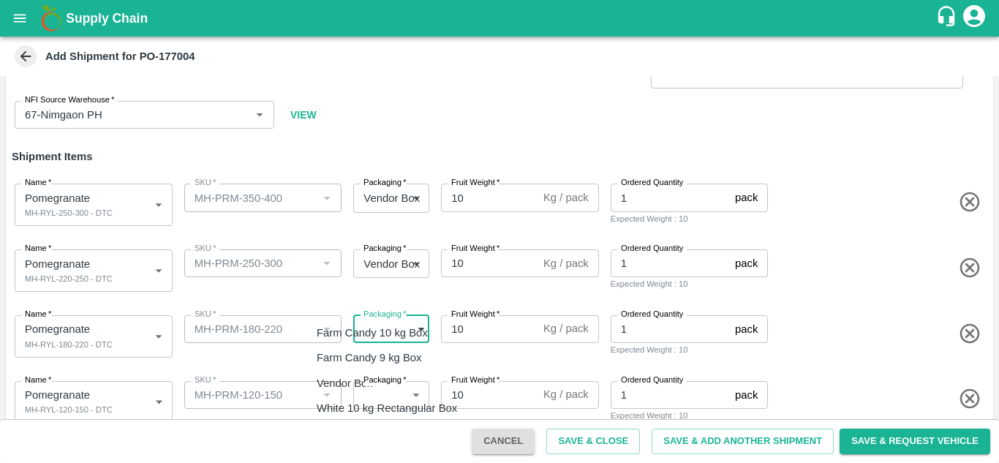
click at [390, 332] on body "Supply Chain Add Shipment for PO-177004 Type DC DC MO's Customer Customer (Mate…" at bounding box center [499, 231] width 999 height 463
click at [368, 385] on p "Vendor Box" at bounding box center [345, 383] width 56 height 16
type input "276"
click at [381, 399] on body "Supply Chain Add Shipment for PO-177004 Type DC DC MO's Customer Customer (Mate…" at bounding box center [499, 231] width 999 height 463
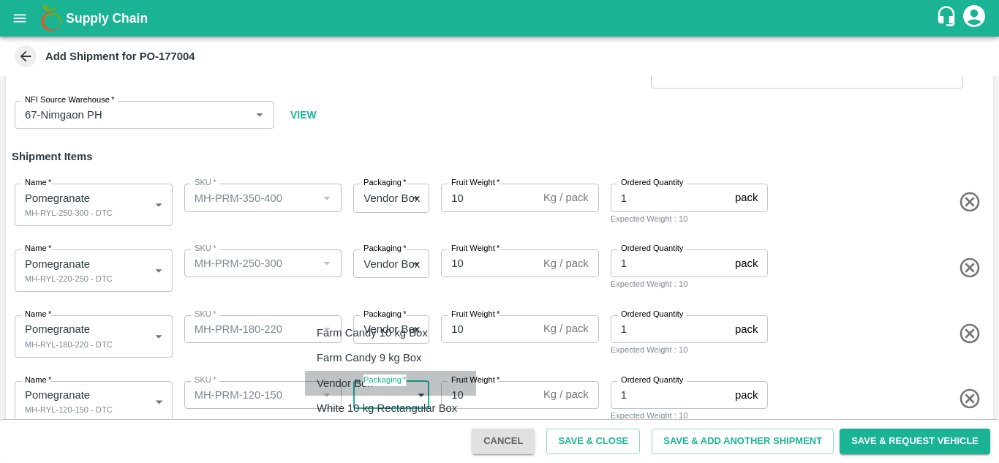
click at [342, 376] on p "Vendor Box" at bounding box center [345, 383] width 56 height 16
type input "276"
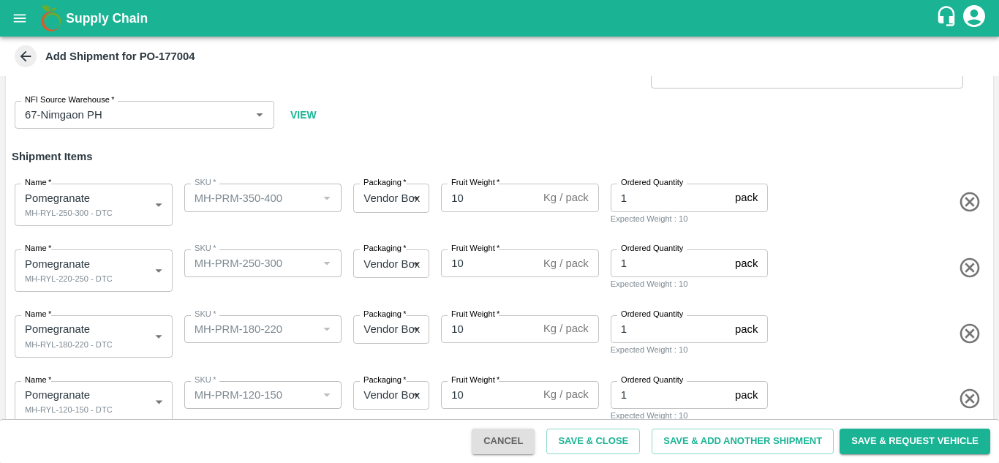
click at [340, 366] on div "Name   * Pomegranate MH-RYL-120-150 - DTC 2054671 Name SKU   * SKU   * Packagin…" at bounding box center [496, 399] width 993 height 72
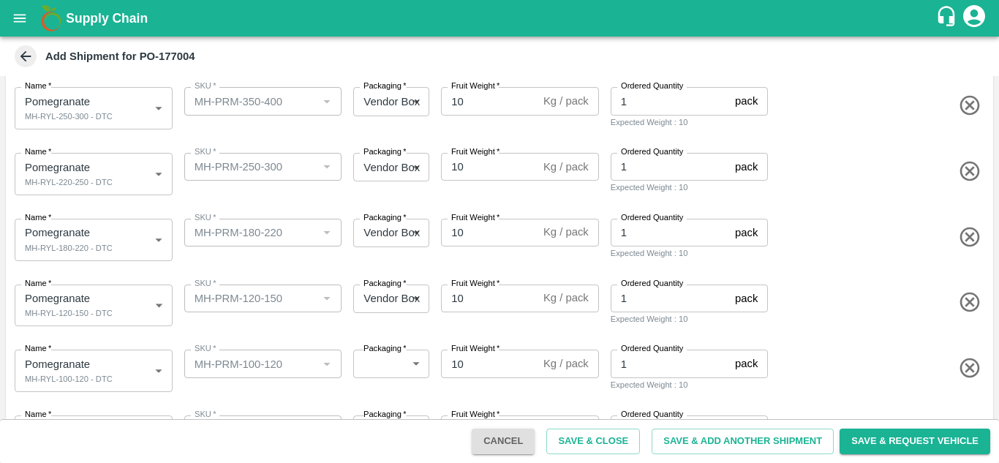
scroll to position [161, 0]
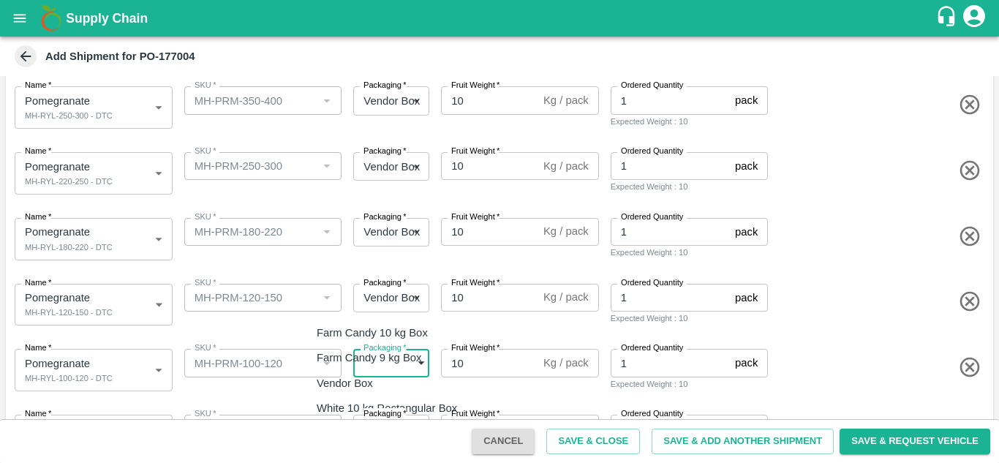
click at [377, 363] on body "Supply Chain Add Shipment for PO-177004 Type DC DC MO's Customer Customer (Mate…" at bounding box center [499, 231] width 999 height 463
click at [353, 386] on p "Vendor Box" at bounding box center [345, 383] width 56 height 16
type input "276"
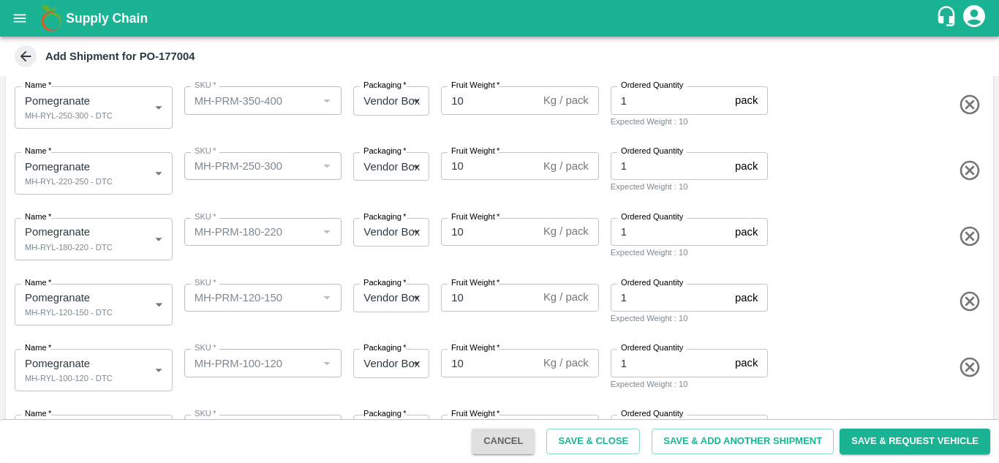
click at [379, 325] on div "Packaging   * Vendor Box 276 Packaging" at bounding box center [388, 302] width 82 height 48
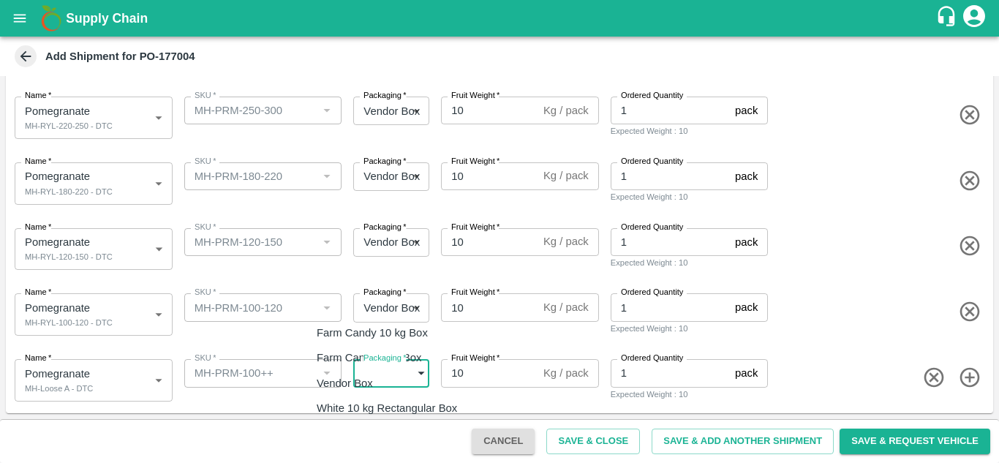
click at [389, 382] on body "Supply Chain Add Shipment for PO-177004 Type DC DC MO's Customer Customer (Mate…" at bounding box center [499, 231] width 999 height 463
click at [365, 382] on p "Vendor Box" at bounding box center [345, 383] width 56 height 16
type input "276"
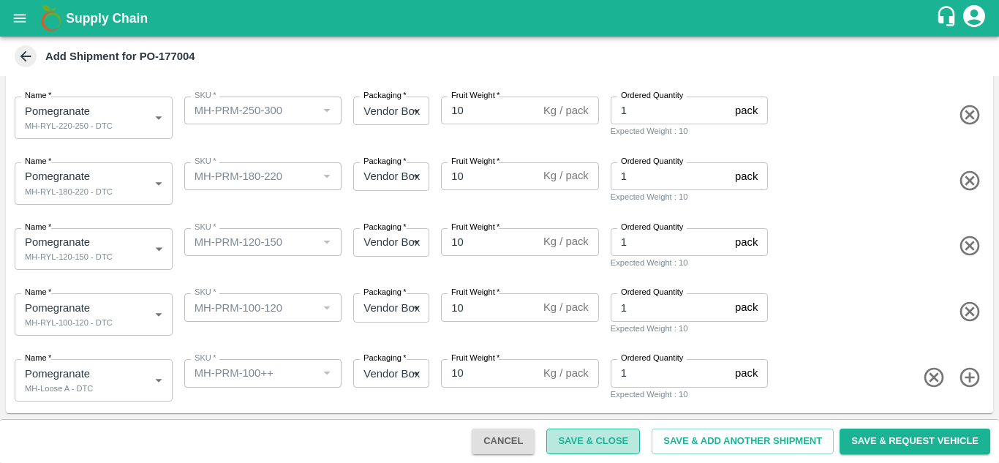
click at [589, 440] on button "Save & Close" at bounding box center [593, 442] width 94 height 26
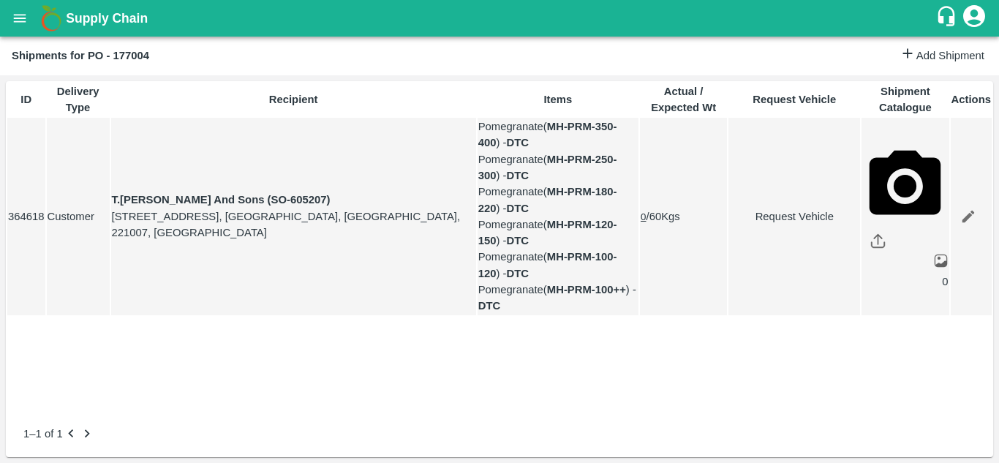
click at [772, 225] on link "Request Vehicle" at bounding box center [794, 216] width 130 height 16
type input "DD/MM/YYYY hh:mm aa"
type input "19/09/2025 05:14 AM"
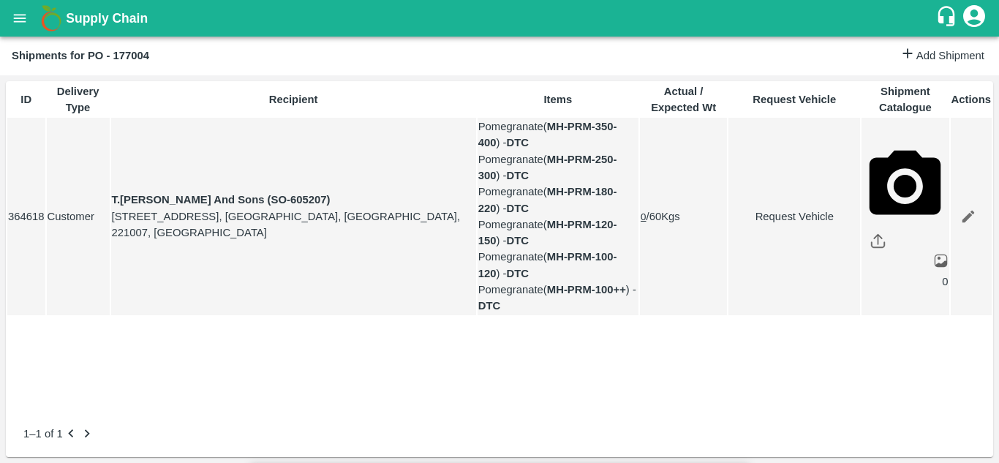
type input "17/09/2025 12:00 AM"
click at [683, 80] on body "Supply Chain Shipments for PO - 177004 Add Shipment ID Delivery Type Recipient …" at bounding box center [499, 231] width 999 height 463
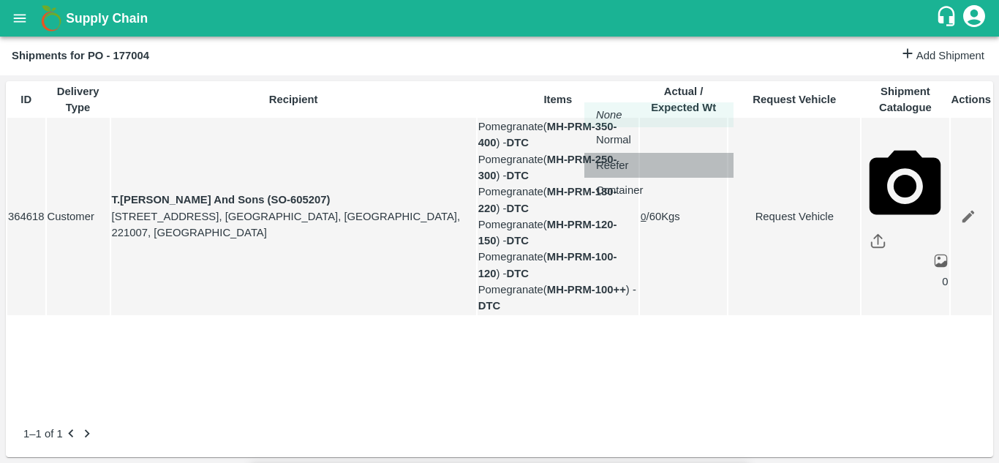
click at [636, 162] on div "Reefer" at bounding box center [616, 165] width 40 height 16
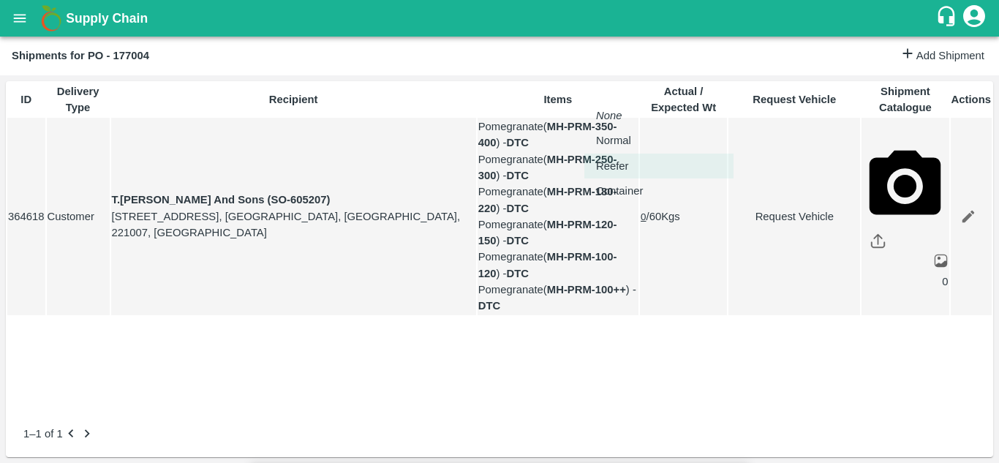
click at [625, 83] on body "Supply Chain Shipments for PO - 177004 Add Shipment ID Delivery Type Recipient …" at bounding box center [499, 231] width 999 height 463
click at [614, 137] on p "Normal" at bounding box center [613, 140] width 35 height 16
type input "1"
click at [769, 225] on link "Request Vehicle" at bounding box center [794, 216] width 130 height 16
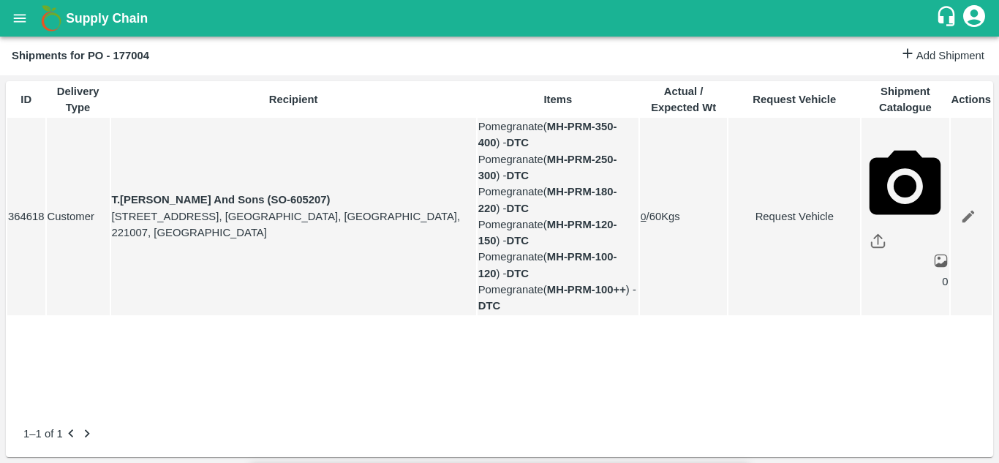
type input "1"
type input "17/09/2025 12:00 AM"
type input "19/09/2025 05:14 AM"
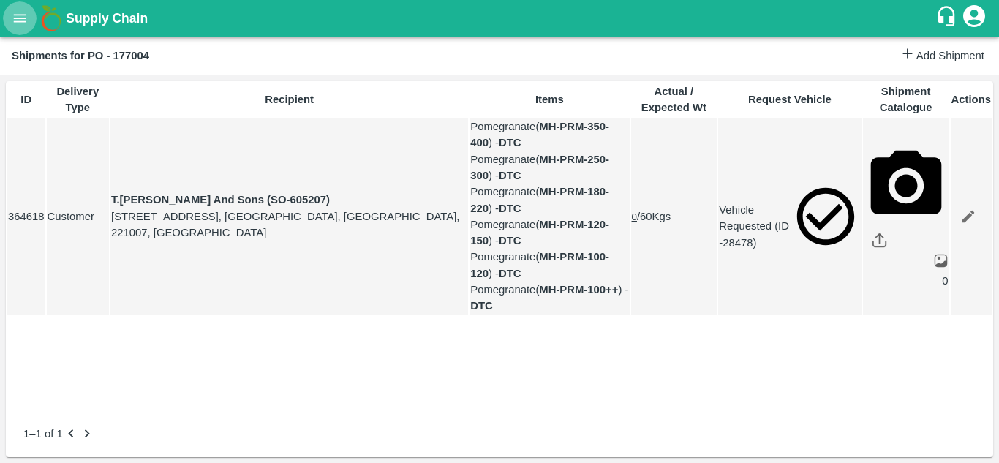
click at [16, 14] on icon "open drawer" at bounding box center [20, 18] width 16 height 16
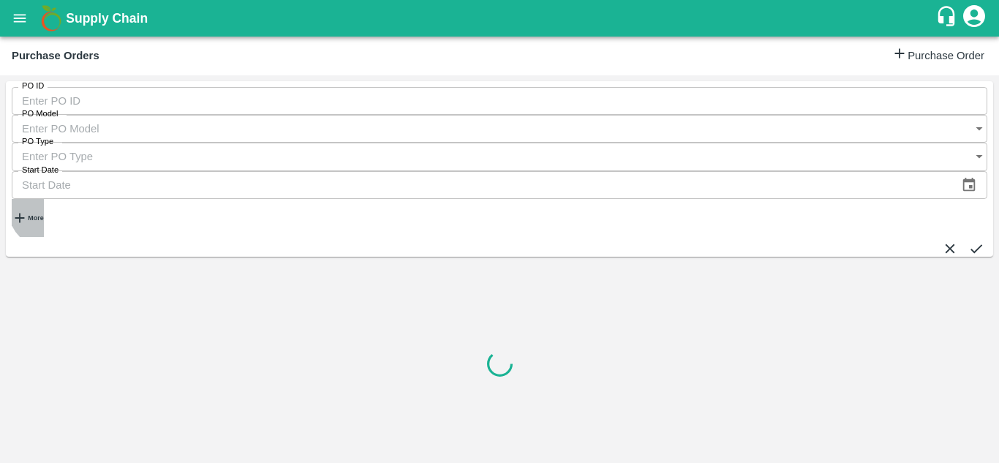
click at [43, 214] on strong "More" at bounding box center [35, 217] width 15 height 7
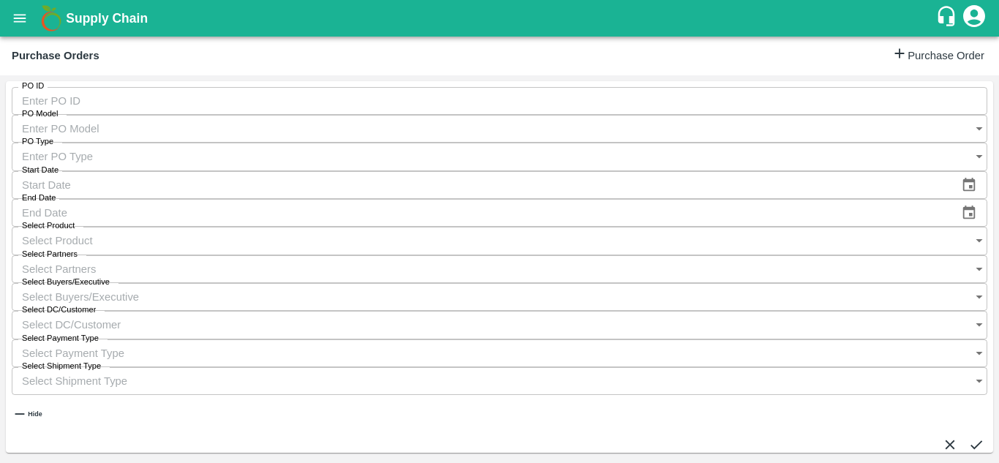
click at [651, 283] on input "Select Buyers/Executive" at bounding box center [485, 297] width 947 height 28
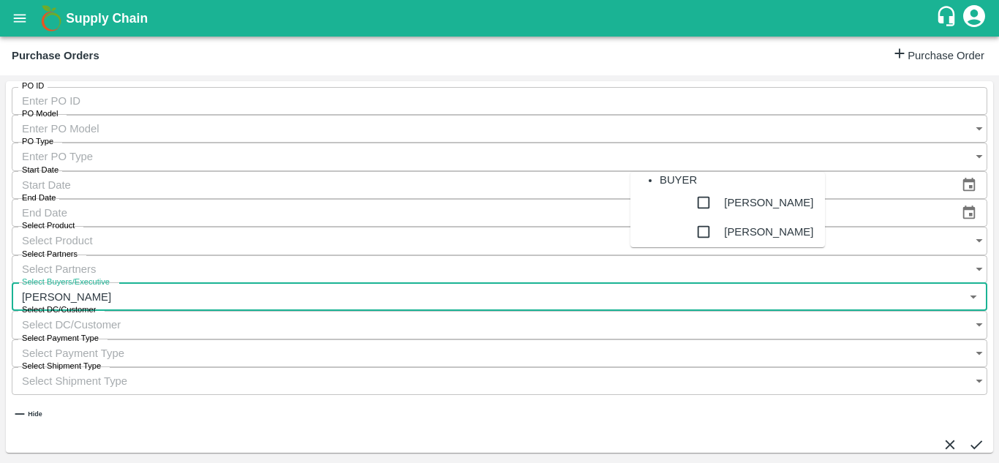
type input "Avinash"
click at [689, 246] on input "checkbox" at bounding box center [703, 231] width 29 height 29
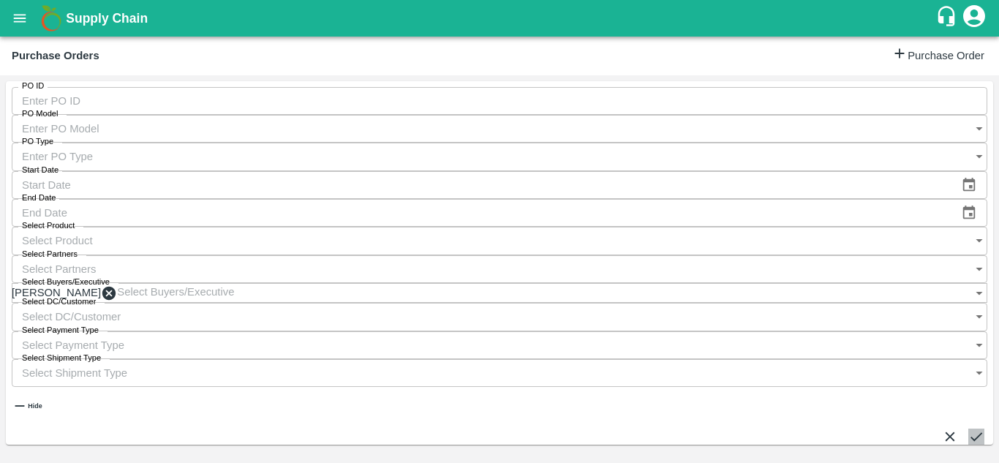
click at [968, 429] on icon "submit" at bounding box center [976, 437] width 16 height 16
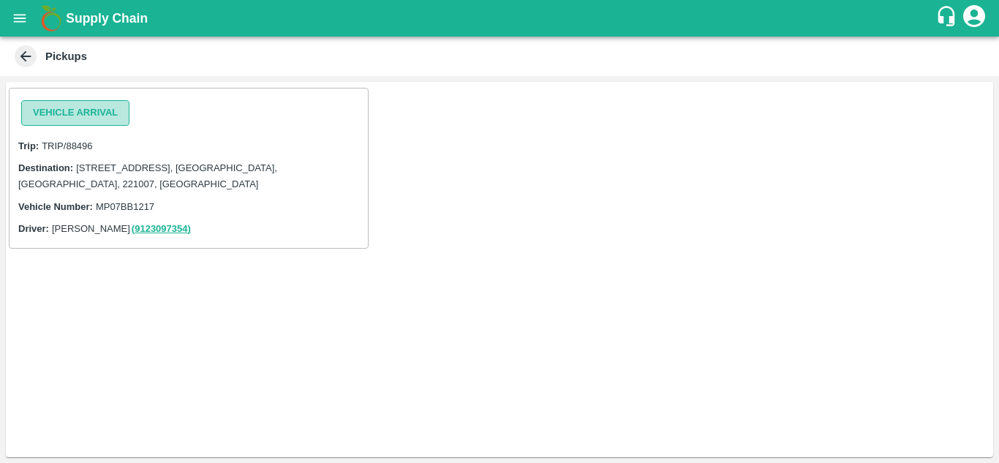
click at [73, 116] on button "Vehicle Arrival" at bounding box center [75, 113] width 108 height 26
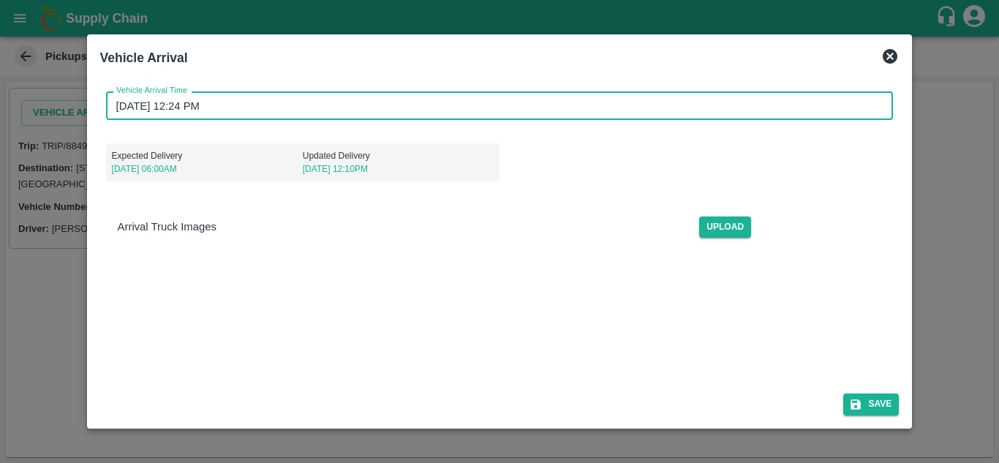
click at [114, 105] on input "[DATE] 12:24 PM" at bounding box center [494, 105] width 777 height 28
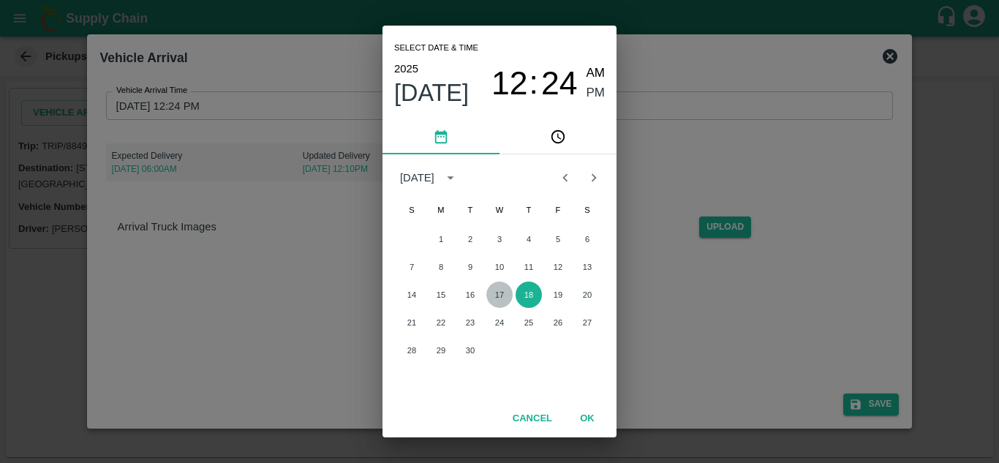
click at [498, 289] on button "17" at bounding box center [499, 295] width 26 height 26
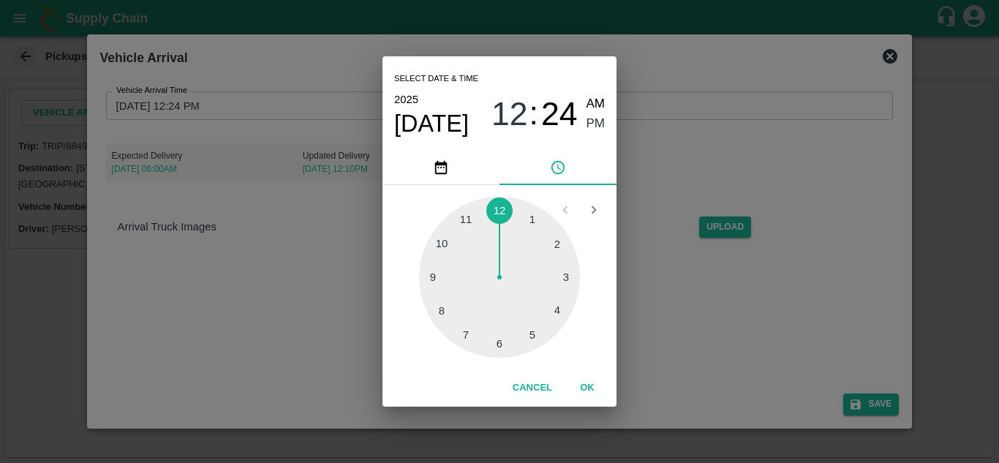
type input "[DATE] 12:24 PM"
click at [587, 391] on button "OK" at bounding box center [587, 388] width 47 height 26
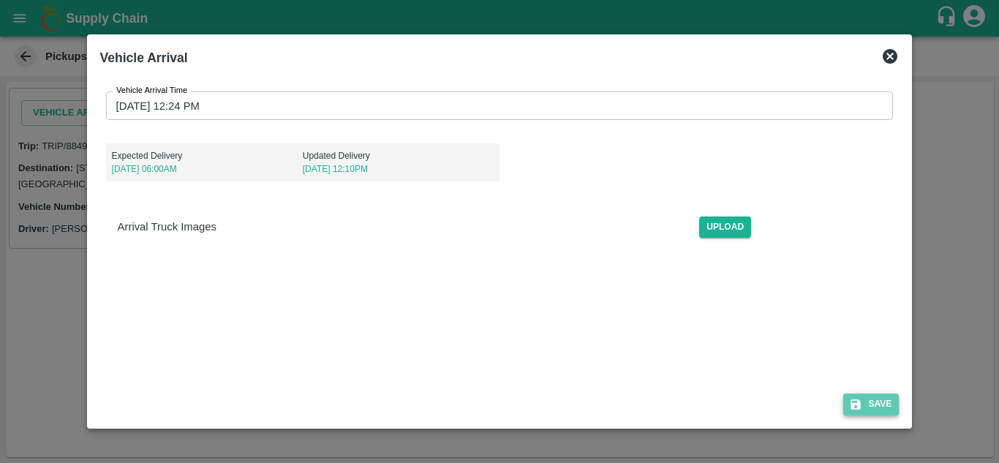
click at [870, 399] on button "Save" at bounding box center [871, 403] width 56 height 21
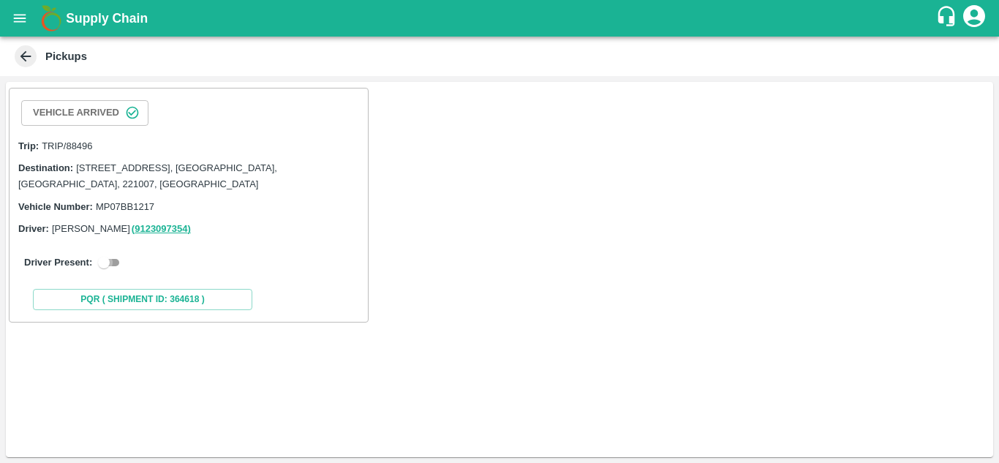
click at [110, 267] on input "checkbox" at bounding box center [104, 263] width 53 height 18
checkbox input "true"
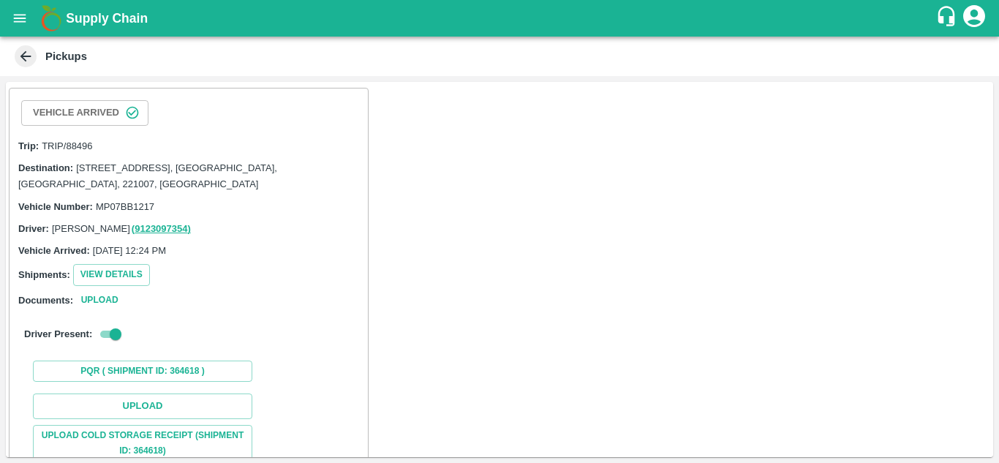
scroll to position [166, 0]
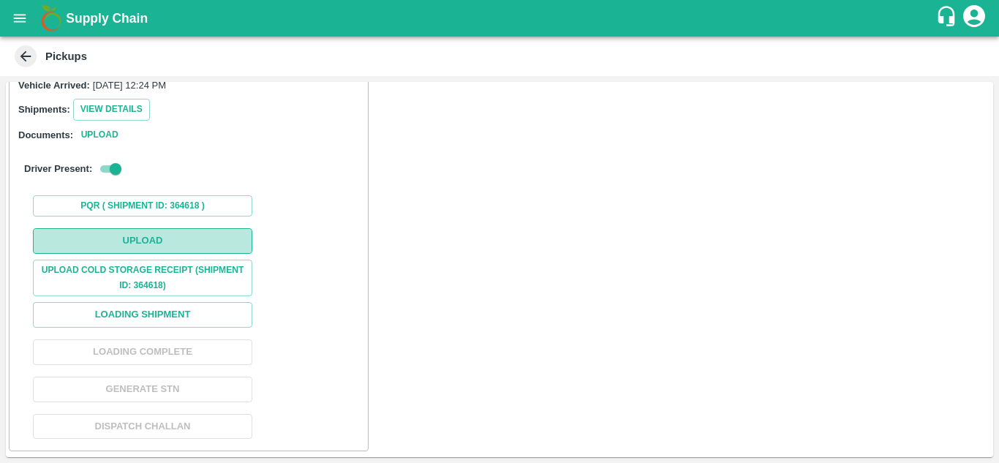
click at [136, 236] on button "Upload" at bounding box center [142, 241] width 219 height 26
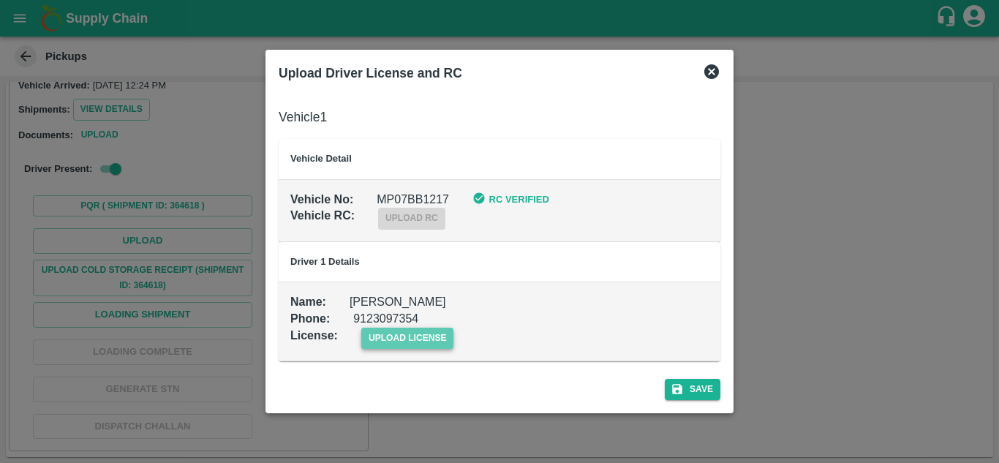
click at [396, 335] on span "upload license" at bounding box center [407, 338] width 93 height 21
click at [0, 0] on input "upload license" at bounding box center [0, 0] width 0 height 0
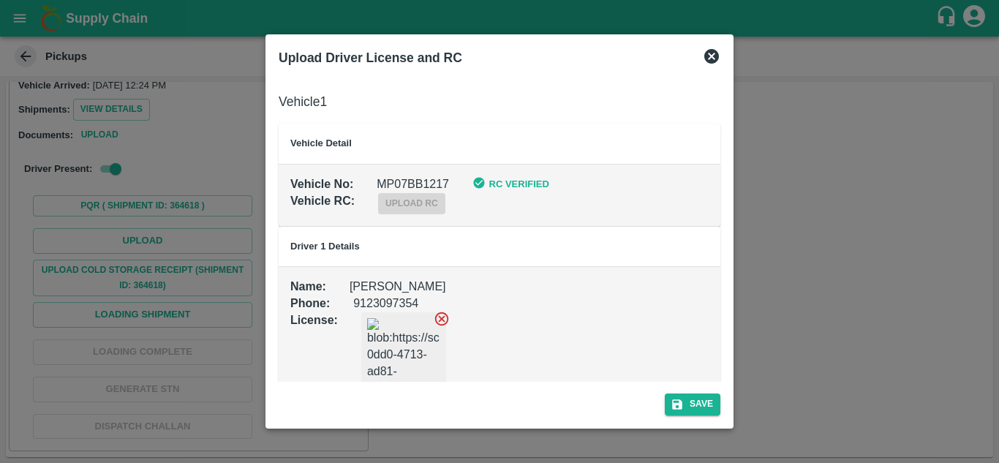
click at [377, 347] on img at bounding box center [403, 354] width 73 height 73
click at [688, 410] on button "Save" at bounding box center [693, 403] width 56 height 21
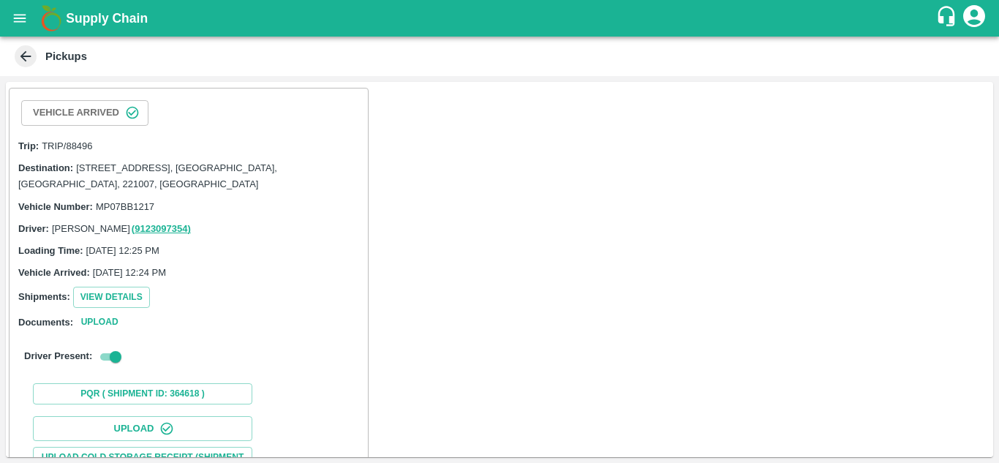
scroll to position [225, 0]
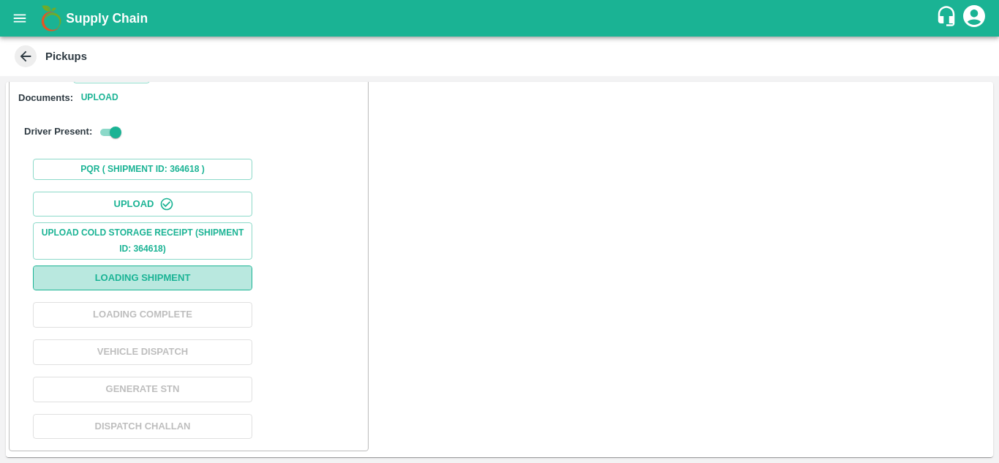
click at [118, 279] on button "Loading Shipment" at bounding box center [142, 278] width 219 height 26
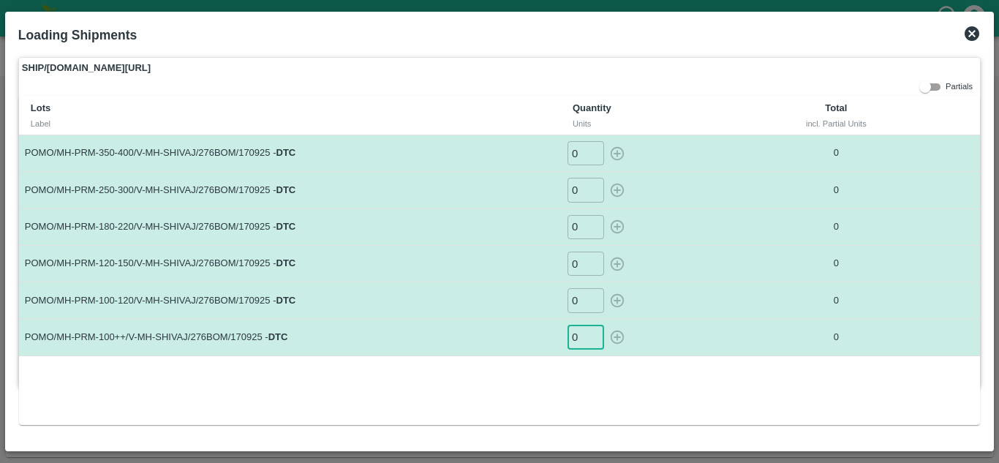
click at [584, 340] on input "0" at bounding box center [586, 337] width 37 height 24
type input "5"
click at [581, 302] on input "0" at bounding box center [586, 300] width 37 height 24
type input "34"
click at [581, 266] on input "0" at bounding box center [586, 264] width 37 height 24
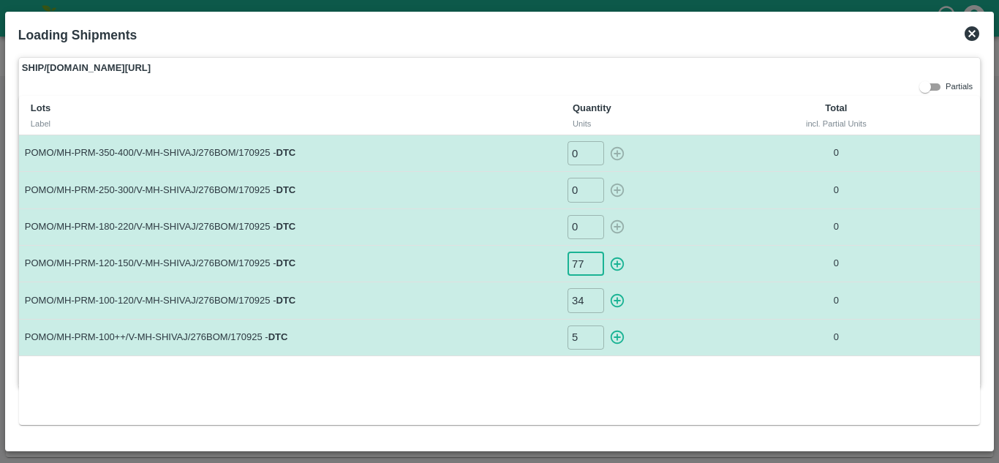
type input "77"
click at [579, 222] on input "0" at bounding box center [586, 227] width 37 height 24
type input "91"
click at [582, 189] on input "0" at bounding box center [586, 190] width 37 height 24
type input "66"
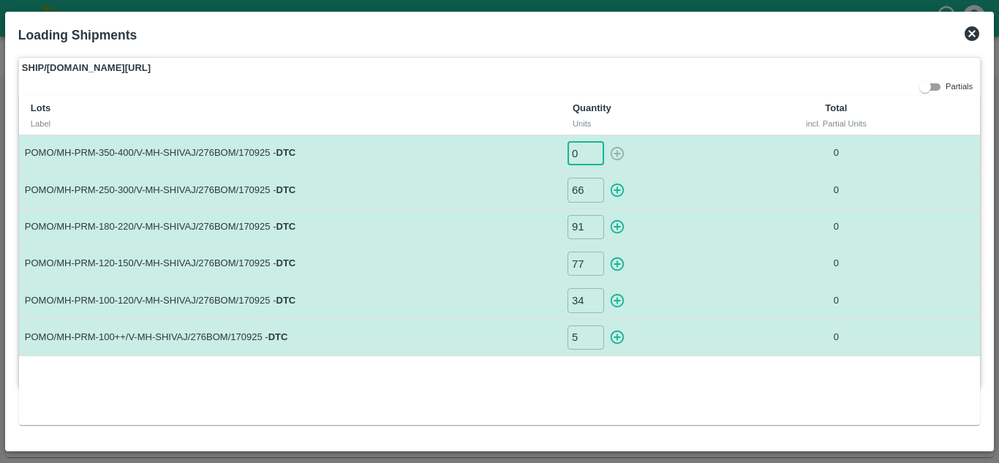
click at [576, 154] on input "0" at bounding box center [586, 153] width 37 height 24
type input "25"
click at [620, 331] on icon "button" at bounding box center [618, 338] width 14 height 14
type input "0"
click at [618, 301] on icon "button" at bounding box center [618, 301] width 14 height 14
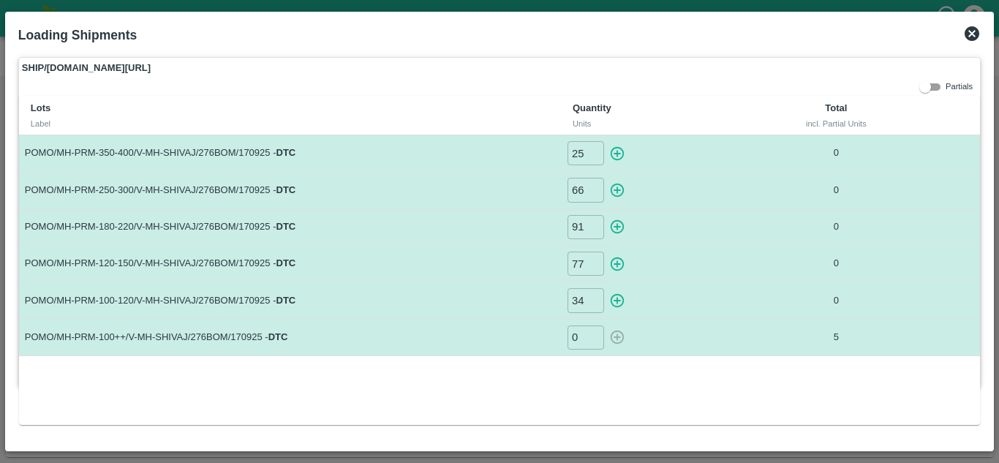
type input "0"
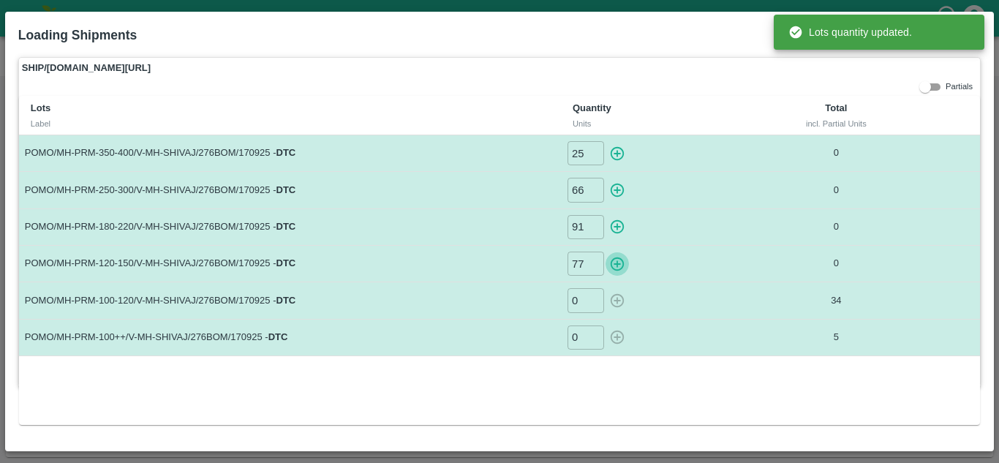
click at [618, 268] on icon "button" at bounding box center [617, 264] width 16 height 16
type input "0"
click at [618, 230] on icon "button" at bounding box center [618, 227] width 14 height 14
type input "0"
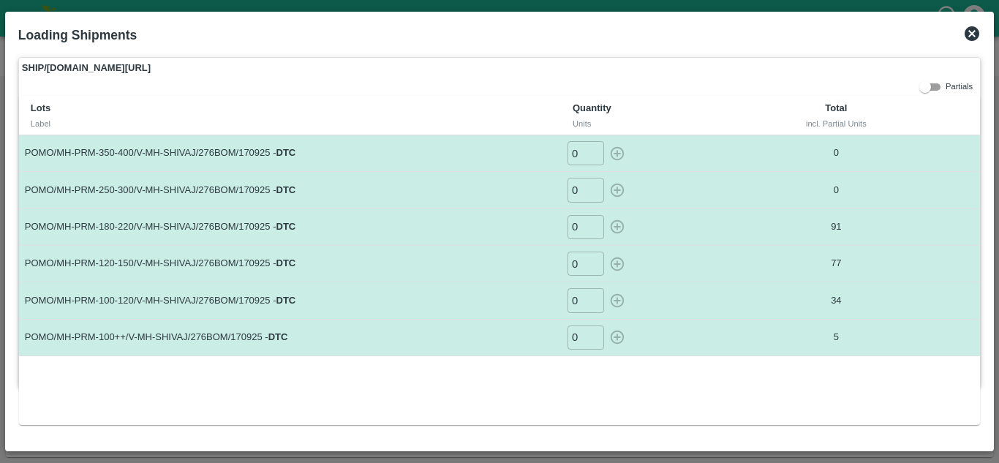
click at [576, 192] on input "0" at bounding box center [586, 190] width 37 height 24
type input "66"
click at [578, 161] on input "0" at bounding box center [586, 153] width 37 height 24
type input "25"
click at [623, 186] on icon "button" at bounding box center [617, 190] width 16 height 16
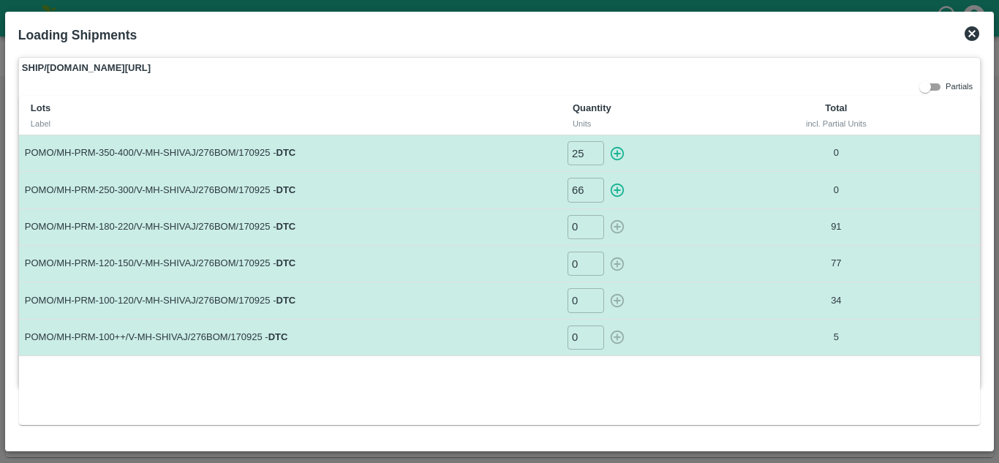
type input "0"
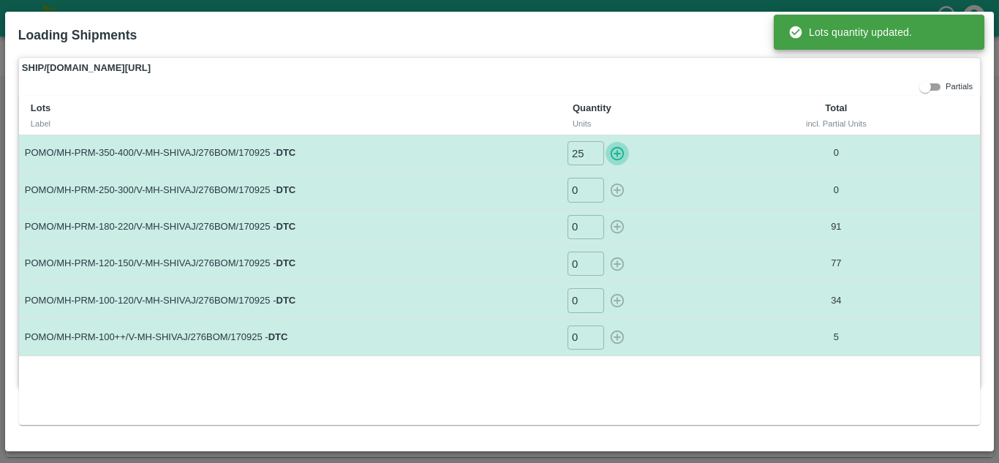
click at [617, 156] on icon "button" at bounding box center [617, 154] width 16 height 16
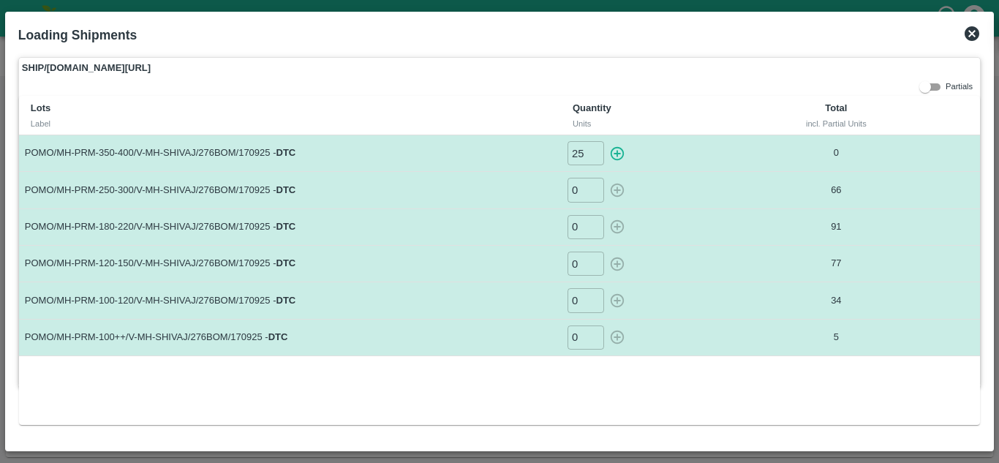
type input "0"
click at [968, 34] on icon at bounding box center [972, 33] width 15 height 15
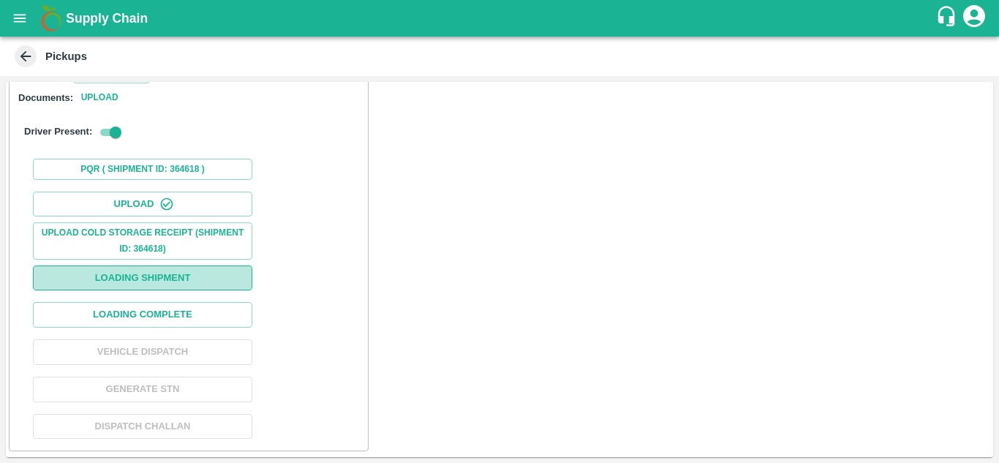
click at [172, 281] on button "Loading Shipment" at bounding box center [142, 278] width 219 height 26
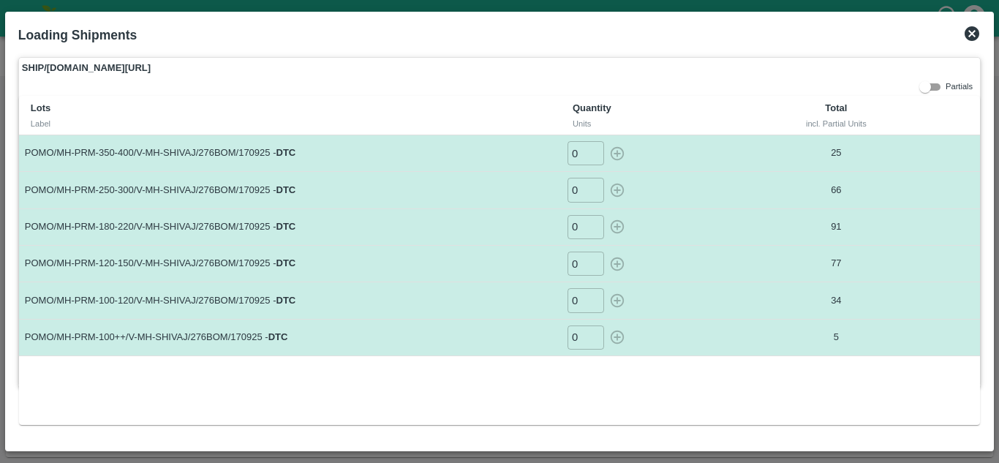
click at [971, 39] on icon at bounding box center [972, 33] width 15 height 15
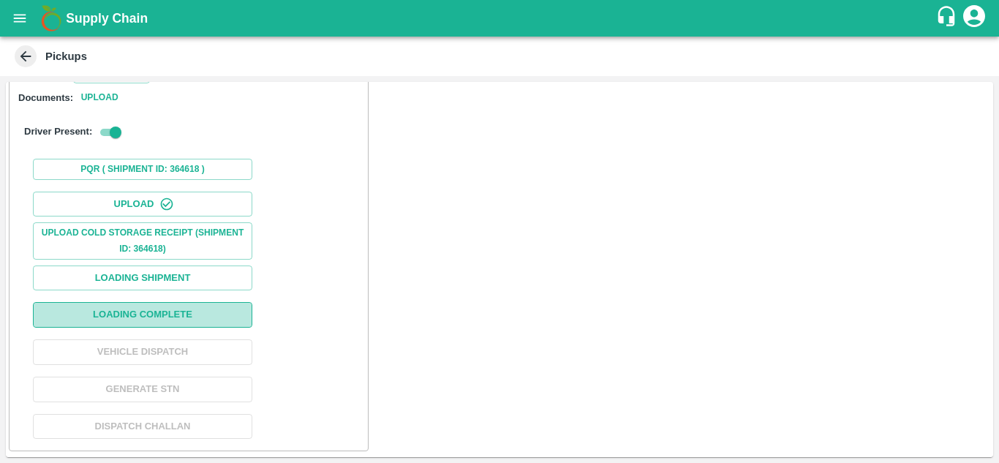
click at [154, 312] on button "Loading Complete" at bounding box center [142, 315] width 219 height 26
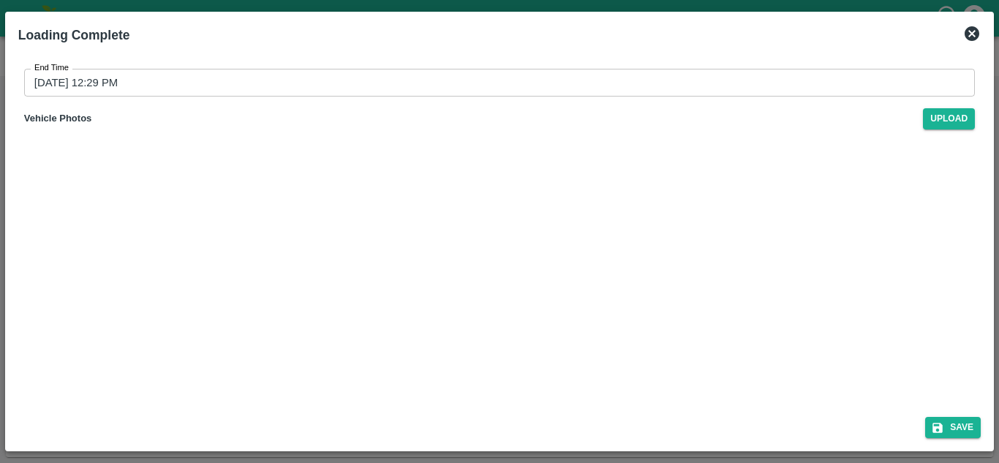
click at [39, 78] on input "[DATE] 12:29 PM" at bounding box center [494, 83] width 940 height 28
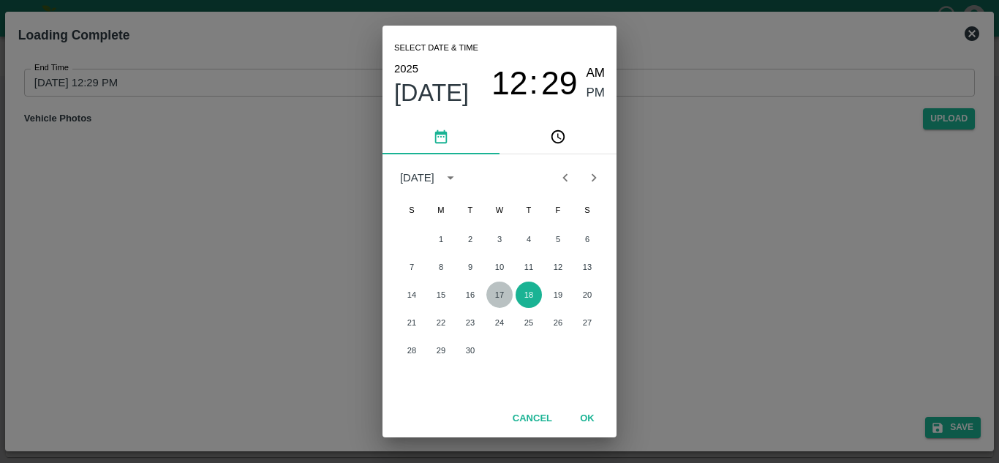
click at [493, 290] on button "17" at bounding box center [499, 295] width 26 height 26
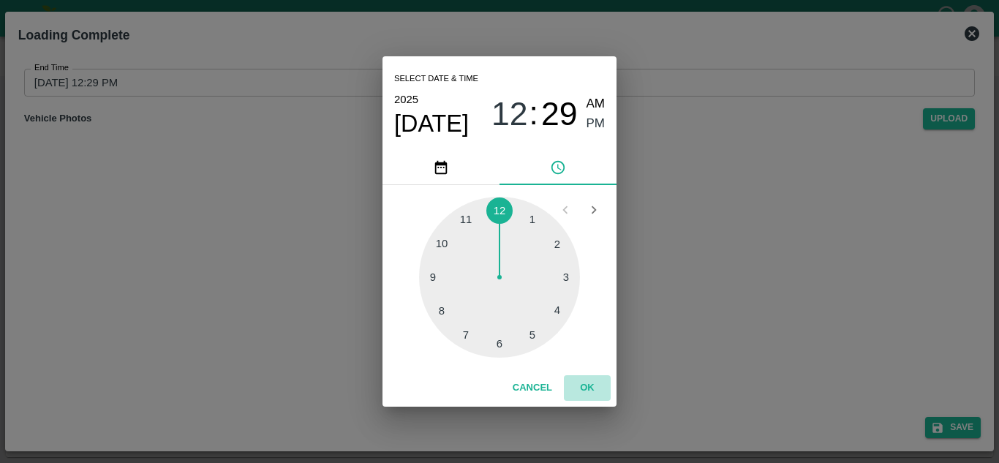
click at [586, 396] on button "OK" at bounding box center [587, 388] width 47 height 26
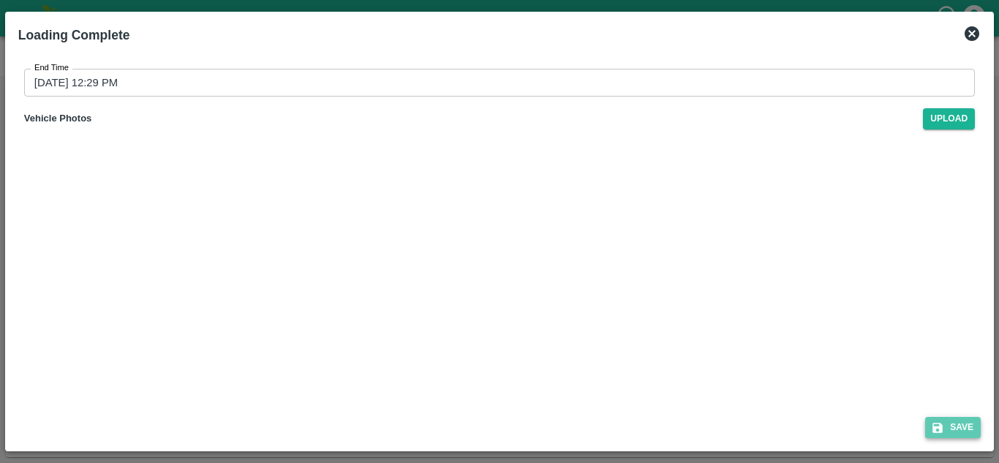
click at [959, 427] on button "Save" at bounding box center [953, 427] width 56 height 21
type input "[DATE] 12:29 PM"
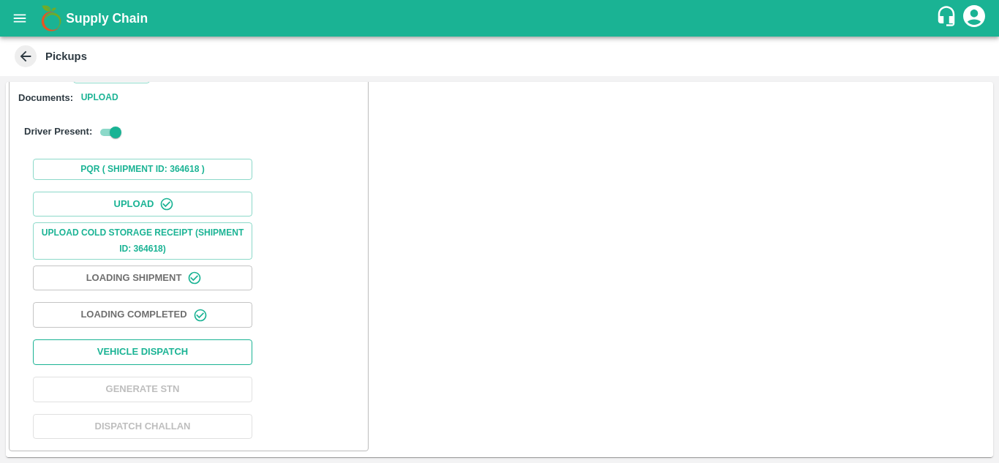
click at [162, 347] on button "Vehicle Dispatch" at bounding box center [142, 352] width 219 height 26
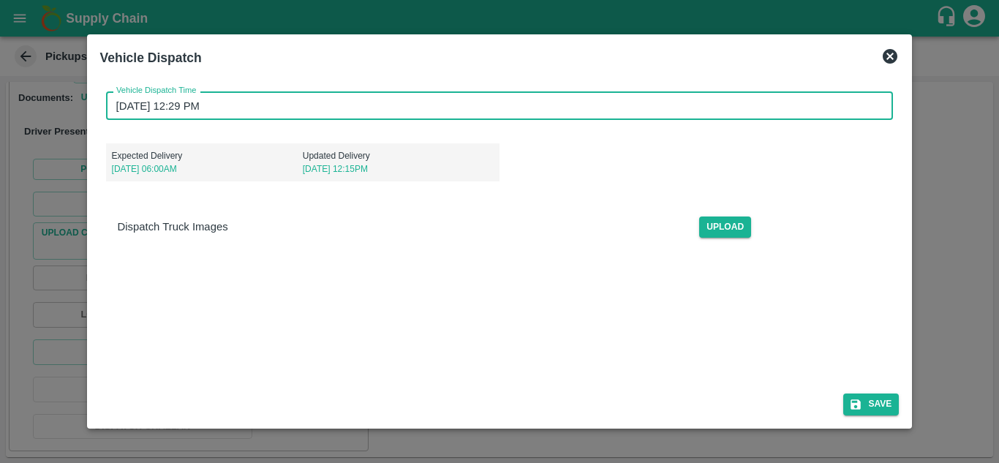
click at [117, 102] on input "[DATE] 12:29 PM" at bounding box center [494, 105] width 777 height 28
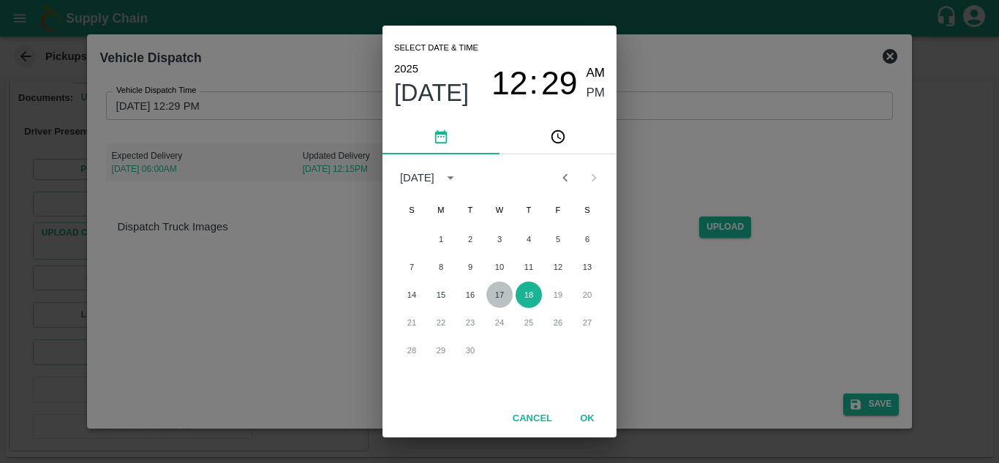
click at [494, 292] on button "17" at bounding box center [499, 295] width 26 height 26
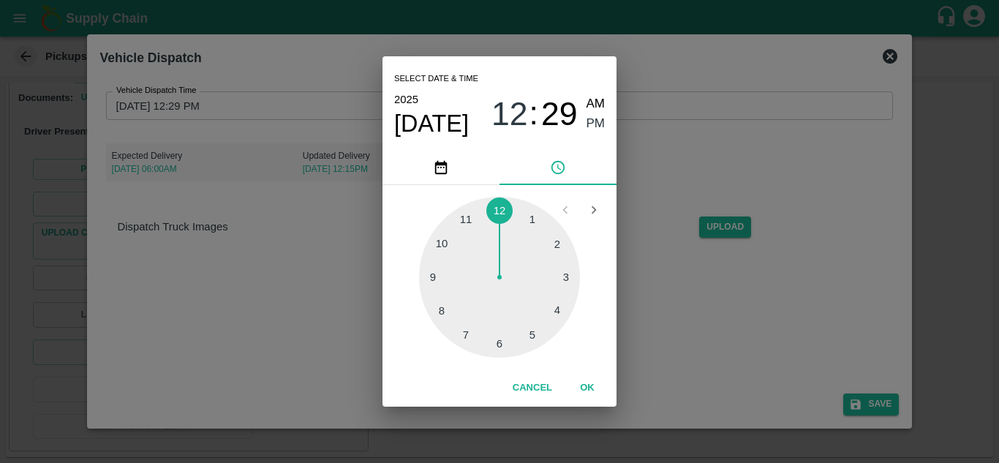
click at [444, 248] on div at bounding box center [499, 277] width 161 height 161
type input "[DATE] 10:29 PM"
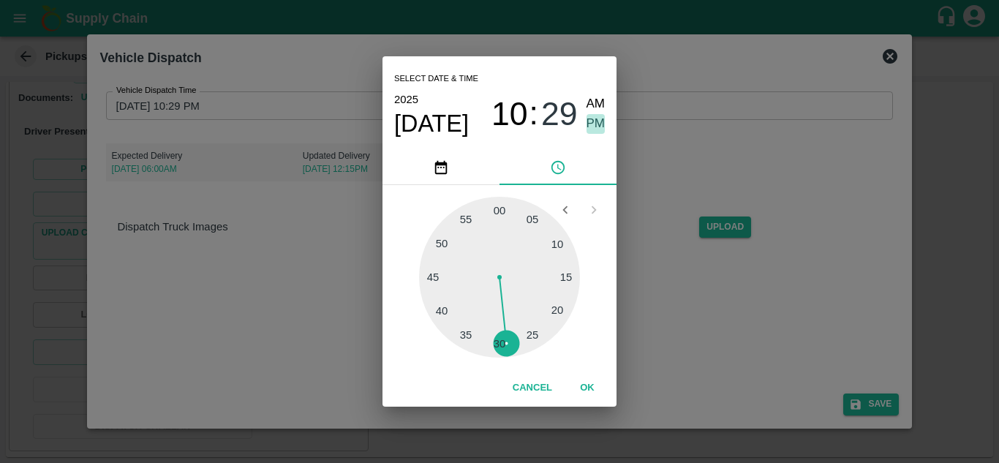
click at [597, 127] on span "PM" at bounding box center [596, 124] width 19 height 20
click at [584, 395] on button "OK" at bounding box center [587, 388] width 47 height 26
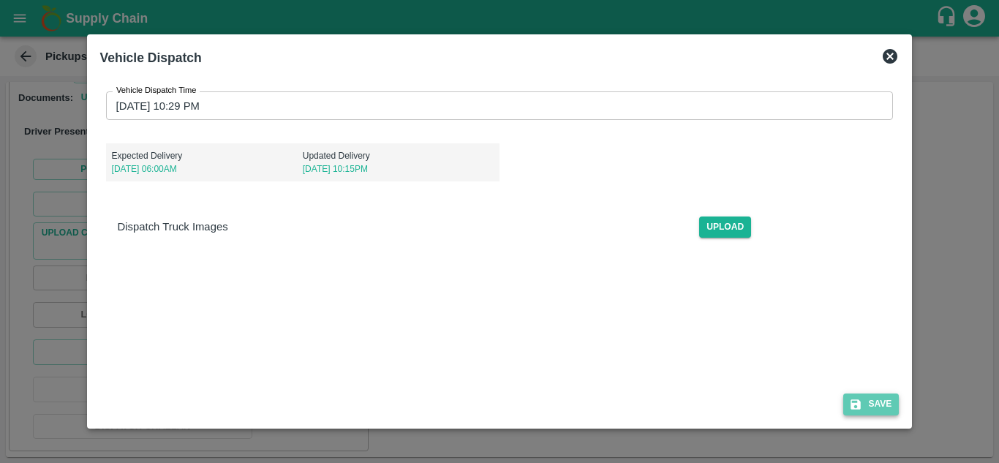
click at [884, 396] on button "Save" at bounding box center [871, 403] width 56 height 21
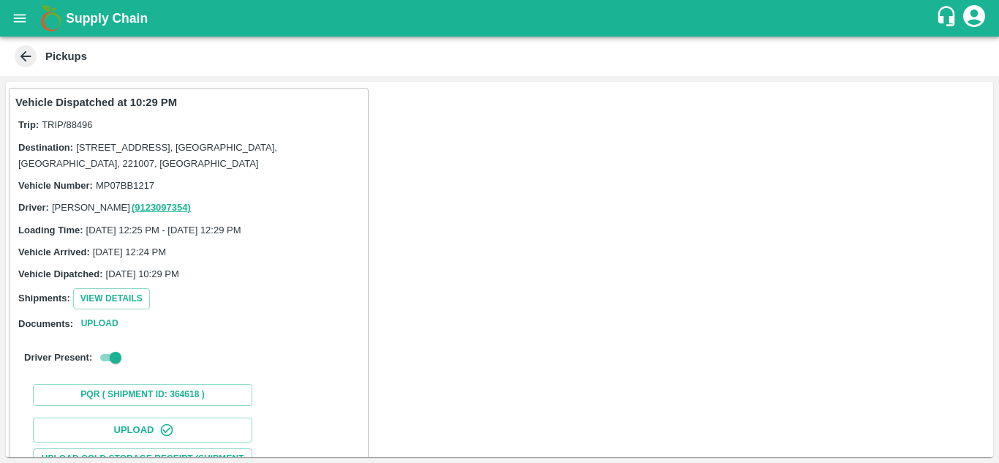
scroll to position [226, 0]
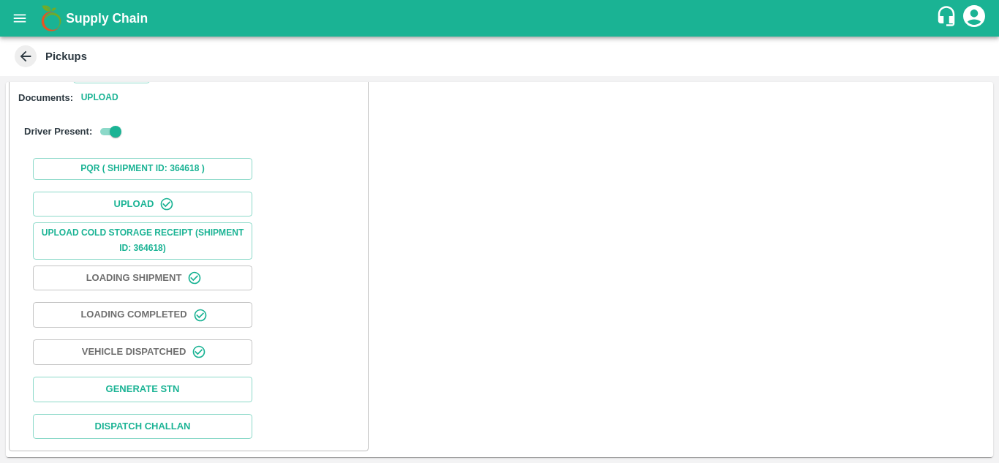
click at [20, 25] on icon "open drawer" at bounding box center [20, 18] width 16 height 16
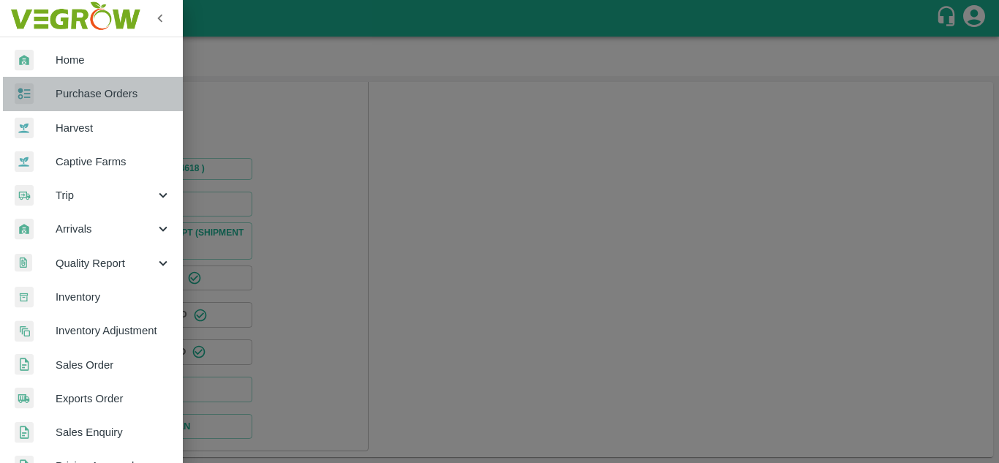
click at [108, 94] on span "Purchase Orders" at bounding box center [114, 94] width 116 height 16
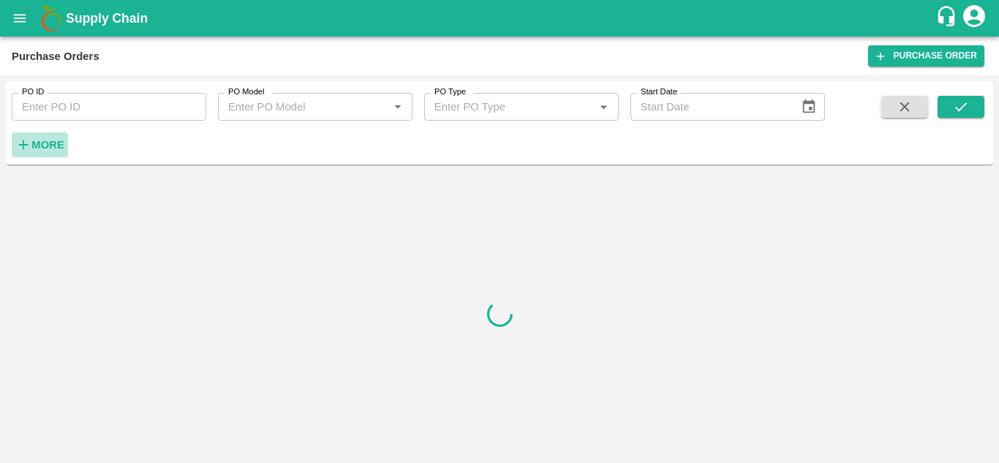
click at [32, 143] on strong "More" at bounding box center [47, 145] width 33 height 12
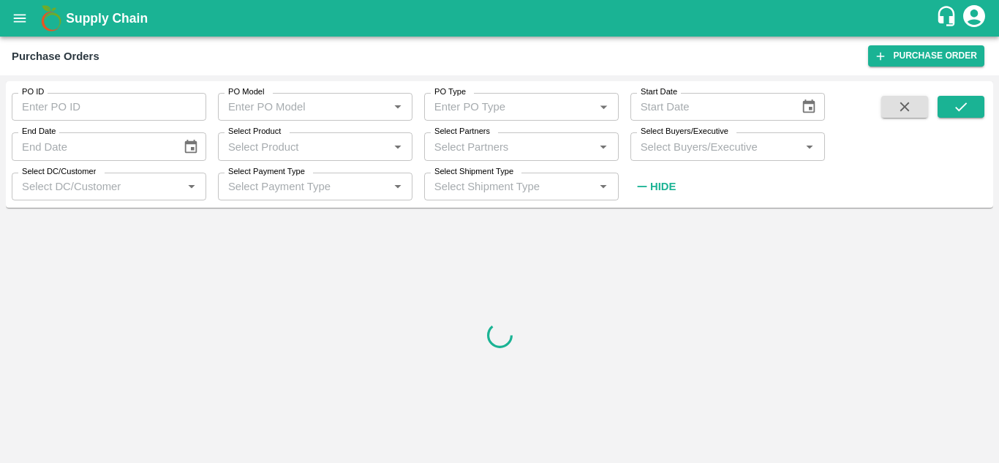
click at [719, 150] on input "Select Buyers/Executive" at bounding box center [716, 146] width 162 height 19
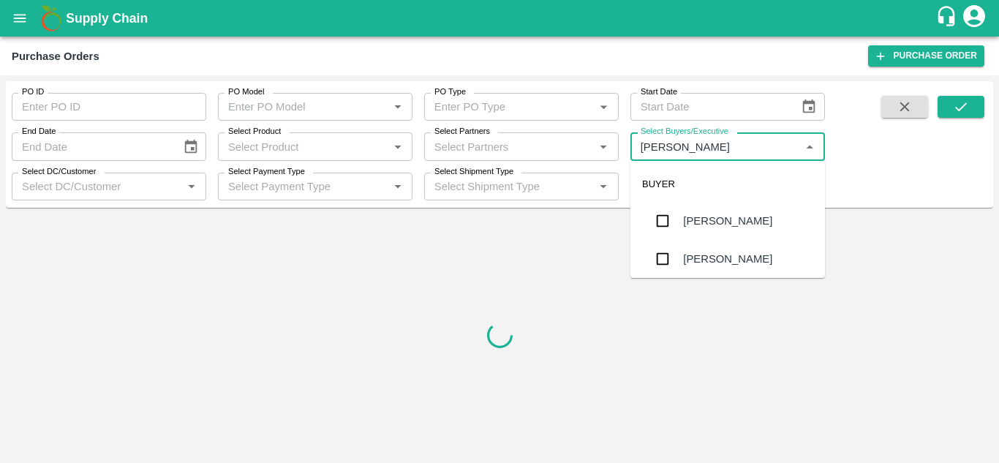
type input "Avinash"
click at [661, 251] on input "checkbox" at bounding box center [662, 258] width 29 height 29
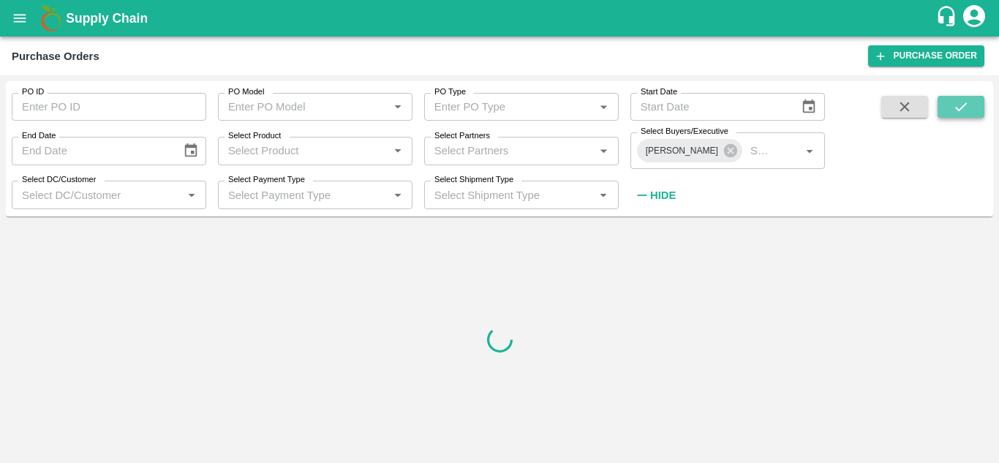
click at [960, 110] on icon "submit" at bounding box center [961, 107] width 16 height 16
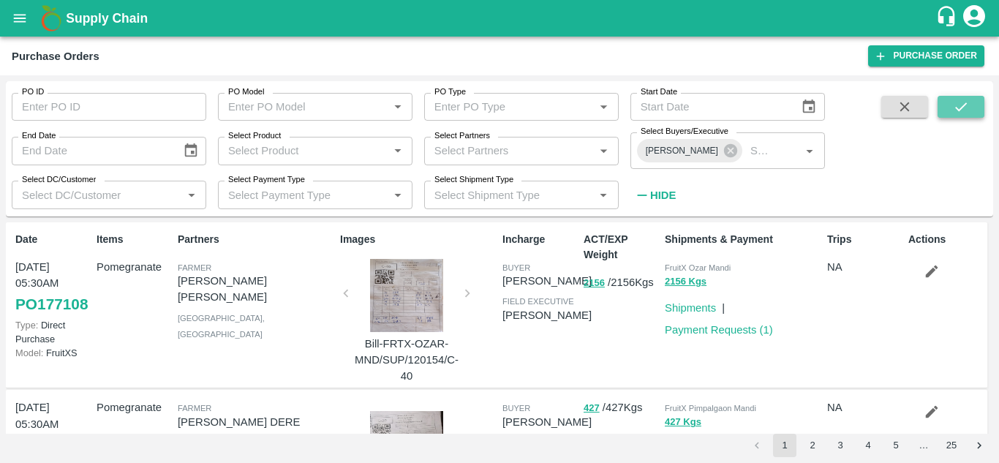
click at [957, 103] on icon "submit" at bounding box center [961, 107] width 16 height 16
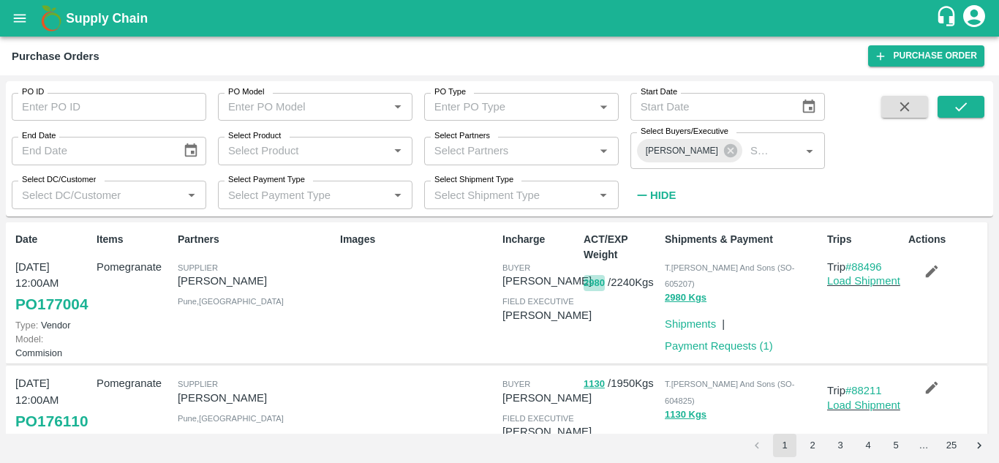
click at [587, 284] on button "2980" at bounding box center [594, 283] width 21 height 17
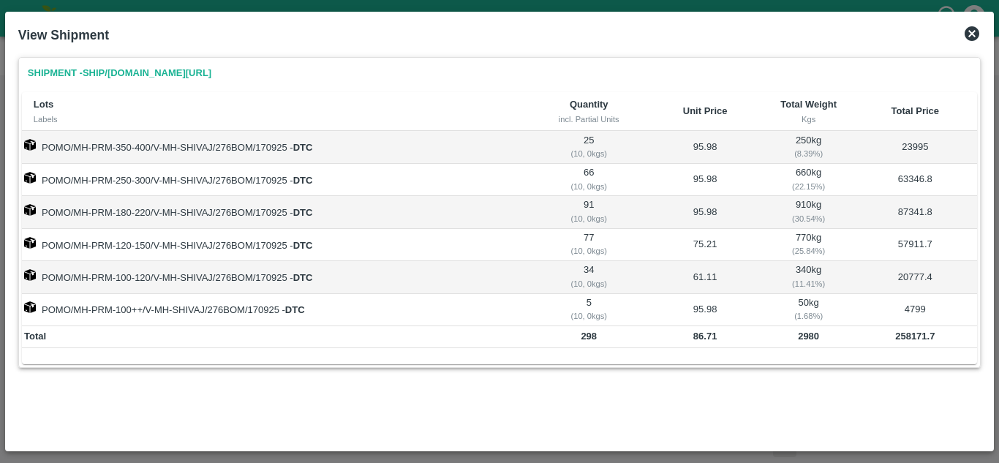
click at [974, 34] on icon at bounding box center [972, 33] width 15 height 15
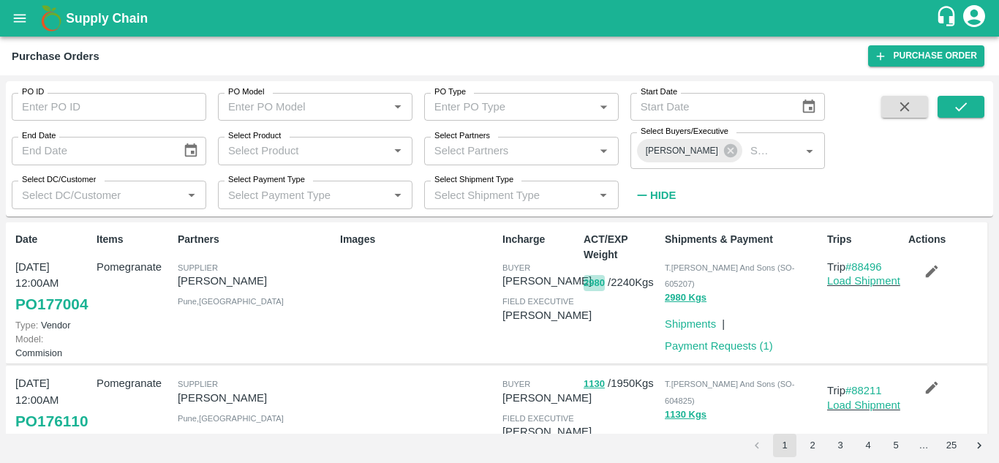
click at [585, 282] on button "2980" at bounding box center [594, 283] width 21 height 17
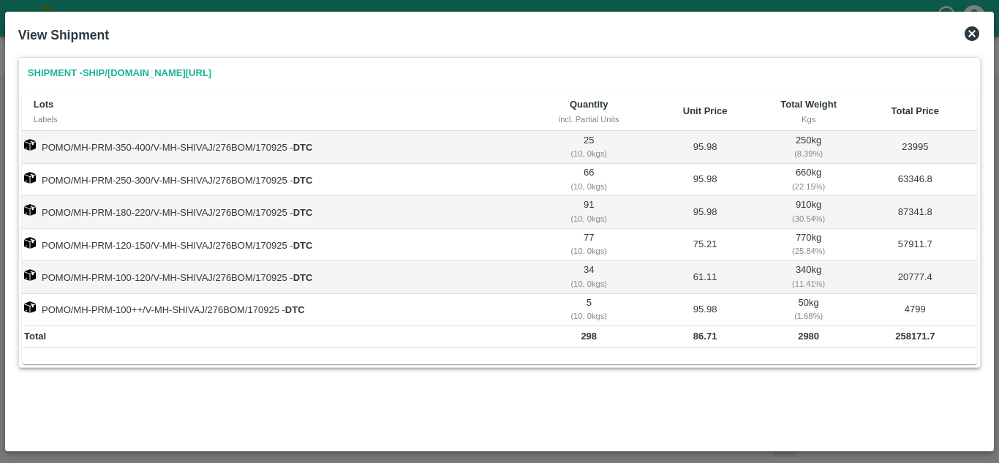
click at [974, 35] on icon at bounding box center [972, 34] width 18 height 18
